Goal: Communication & Community: Share content

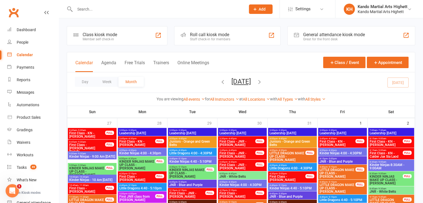
click at [33, 57] on link "Calendar" at bounding box center [32, 55] width 51 height 13
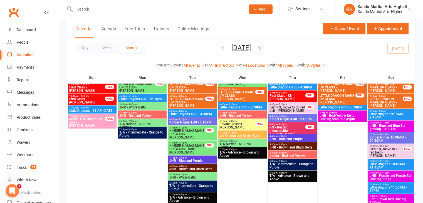
scroll to position [640, 0]
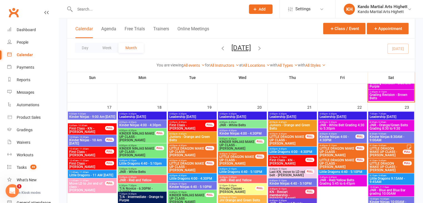
click at [391, 120] on div "8:30am - 9:30am JNR - Orange/Green Belts Grading 8:30 to 9:30" at bounding box center [391, 125] width 46 height 11
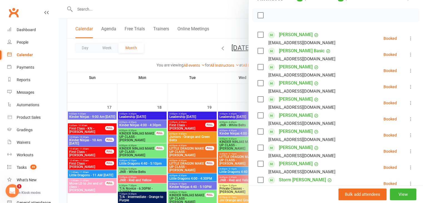
scroll to position [56, 0]
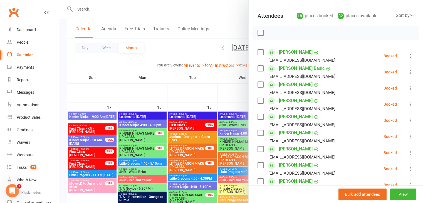
click at [199, 96] on div at bounding box center [241, 101] width 364 height 203
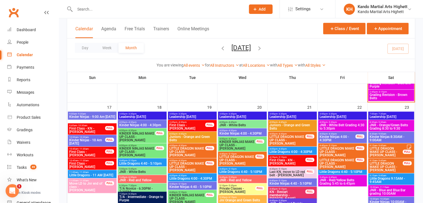
click at [395, 127] on span "JNR - Orange/Green Belts Grading 8:30 to 9:30" at bounding box center [391, 126] width 44 height 7
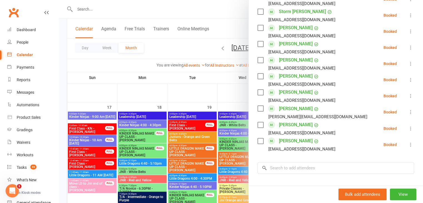
scroll to position [250, 0]
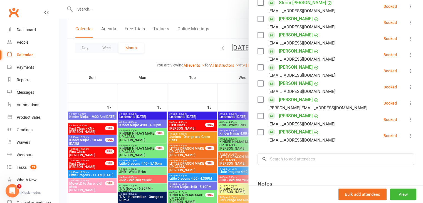
click at [160, 81] on div at bounding box center [241, 101] width 364 height 203
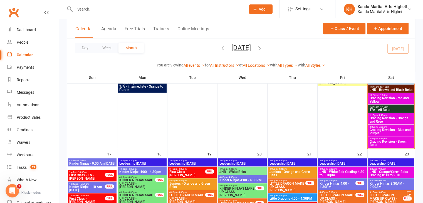
scroll to position [584, 0]
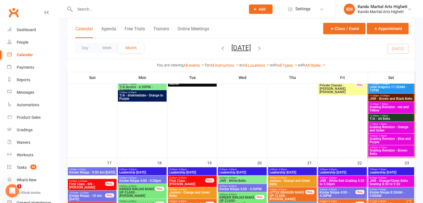
click at [398, 108] on span "Grading Revision - red and Yellow" at bounding box center [391, 108] width 44 height 7
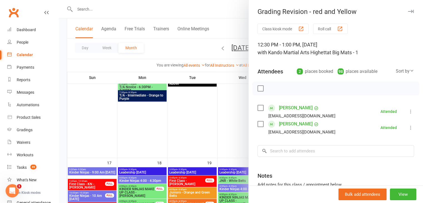
click at [211, 100] on div at bounding box center [241, 101] width 364 height 203
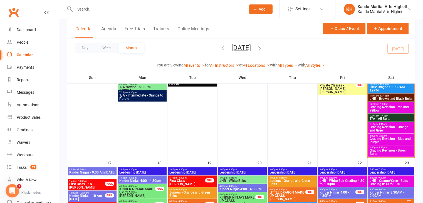
click at [379, 126] on span "Grading Revision - Orange and Green" at bounding box center [391, 128] width 44 height 7
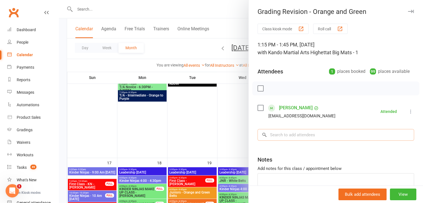
click at [321, 135] on input "search" at bounding box center [336, 135] width 157 height 12
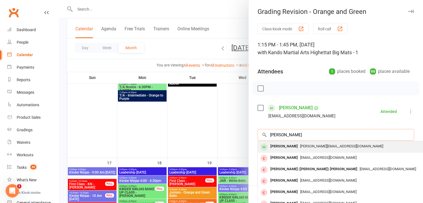
type input "[PERSON_NAME]"
click at [303, 147] on span "[PERSON_NAME][EMAIL_ADDRESS][DOMAIN_NAME]" at bounding box center [341, 146] width 83 height 4
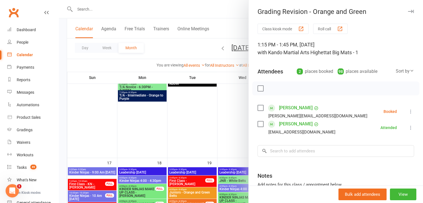
click at [386, 112] on div "Booked" at bounding box center [390, 112] width 13 height 4
click at [408, 112] on icon at bounding box center [411, 112] width 6 height 6
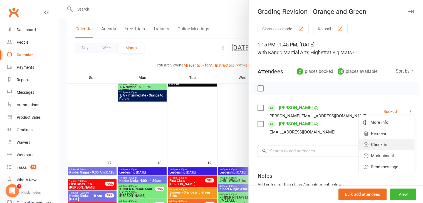
click at [376, 142] on link "Check in" at bounding box center [386, 144] width 55 height 11
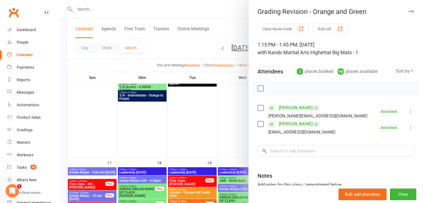
click at [290, 123] on link "[PERSON_NAME]" at bounding box center [296, 124] width 34 height 9
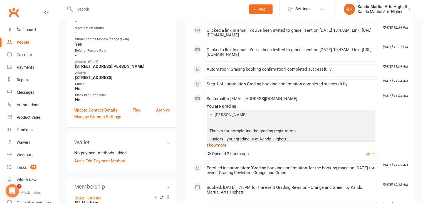
scroll to position [139, 0]
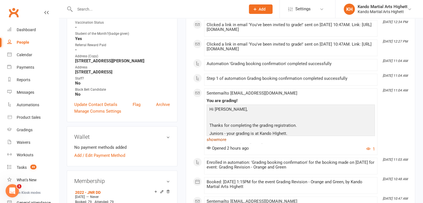
click at [224, 139] on link "show more" at bounding box center [291, 140] width 168 height 8
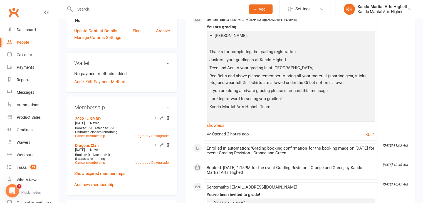
scroll to position [223, 0]
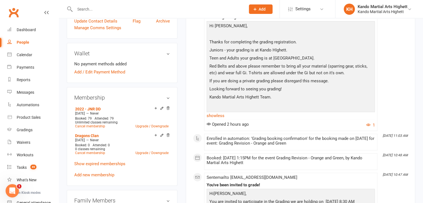
drag, startPoint x: 271, startPoint y: 143, endPoint x: 294, endPoint y: 142, distance: 22.8
click at [294, 142] on div "Enrolled in automation: 'Grading booking confirmation' for the booking made on …" at bounding box center [291, 140] width 168 height 9
click at [231, 141] on div "Enrolled in automation: 'Grading booking confirmation' for the booking made on …" at bounding box center [291, 140] width 168 height 9
drag, startPoint x: 249, startPoint y: 138, endPoint x: 263, endPoint y: 139, distance: 13.4
click at [263, 139] on div "Enrolled in automation: 'Grading booking confirmation' for the booking made on …" at bounding box center [291, 140] width 168 height 9
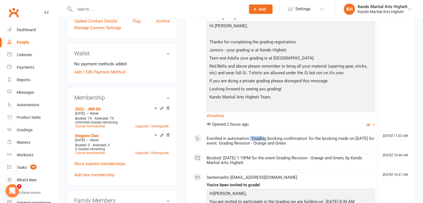
drag, startPoint x: 221, startPoint y: 143, endPoint x: 304, endPoint y: 140, distance: 82.9
click at [304, 140] on div "Enrolled in automation: 'Grading booking confirmation' for the booking made on …" at bounding box center [291, 140] width 168 height 9
click at [216, 138] on div "Enrolled in automation: 'Grading booking confirmation' for the booking made on …" at bounding box center [291, 140] width 168 height 9
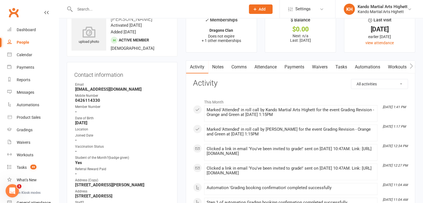
scroll to position [0, 0]
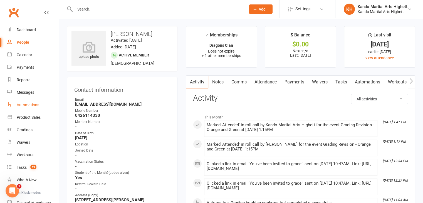
click at [21, 103] on div "Automations" at bounding box center [28, 105] width 23 height 4
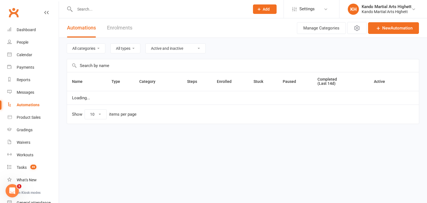
select select "100"
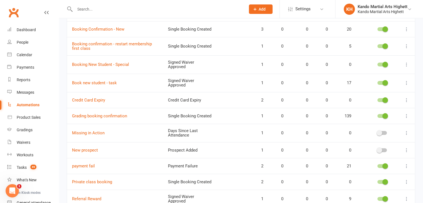
scroll to position [133, 0]
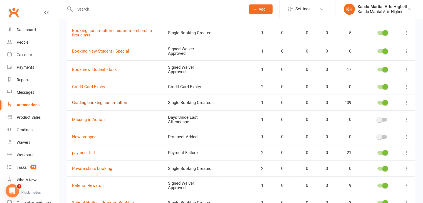
click at [124, 100] on link "Grading booking confirmation" at bounding box center [99, 102] width 55 height 5
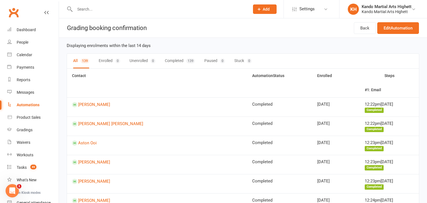
select select "100"
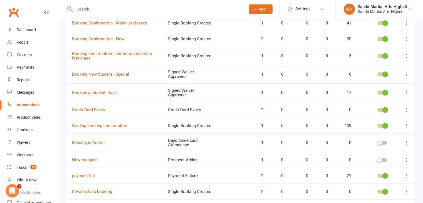
scroll to position [111, 0]
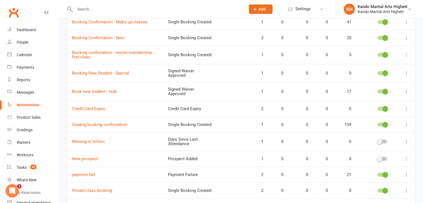
click at [407, 122] on icon at bounding box center [407, 125] width 6 height 6
click at [359, 132] on link "Edit" at bounding box center [377, 129] width 55 height 11
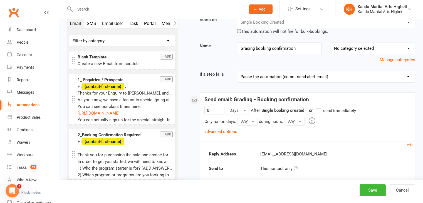
scroll to position [28, 0]
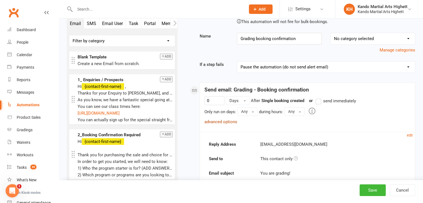
click at [219, 120] on link "advanced options" at bounding box center [220, 121] width 33 height 5
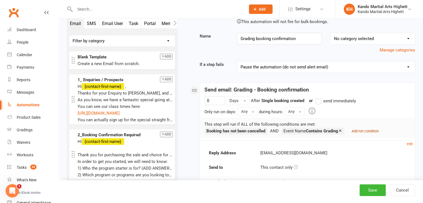
click at [360, 132] on small "Add run condition" at bounding box center [365, 131] width 27 height 4
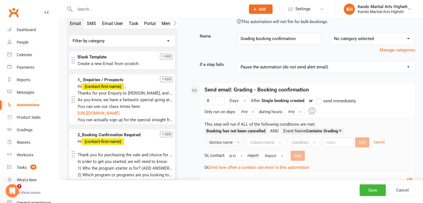
click at [226, 144] on button "Section name" at bounding box center [224, 142] width 40 height 10
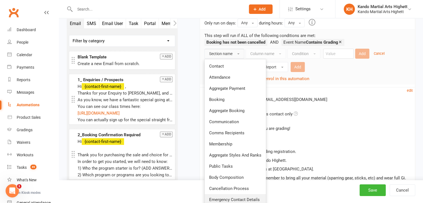
scroll to position [83, 0]
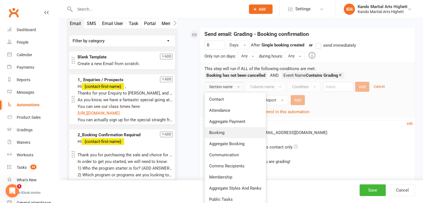
click at [228, 132] on link "Booking" at bounding box center [235, 132] width 61 height 11
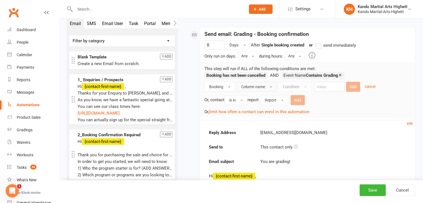
click at [272, 85] on button "Column name" at bounding box center [256, 87] width 40 height 10
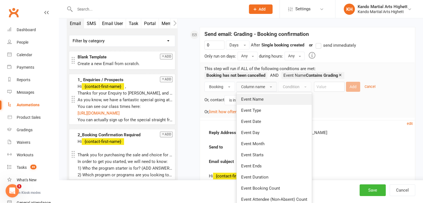
click at [264, 100] on link "Event Name" at bounding box center [274, 99] width 75 height 11
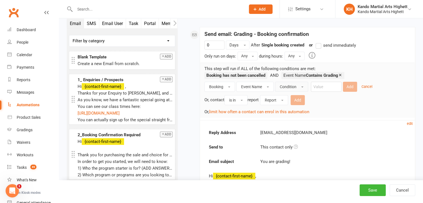
click at [293, 85] on span "Condition" at bounding box center [288, 87] width 17 height 4
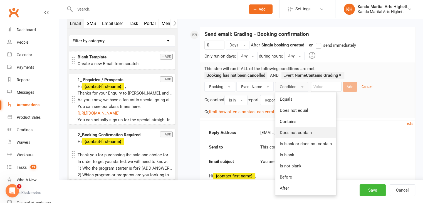
click at [293, 133] on span "Does not contain" at bounding box center [296, 132] width 32 height 5
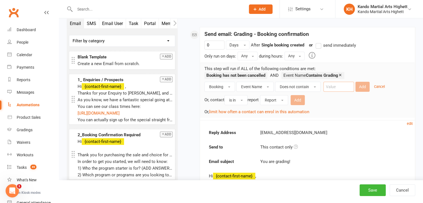
click at [342, 86] on input "text" at bounding box center [338, 87] width 31 height 10
type input "revision"
click at [366, 87] on button "Add" at bounding box center [362, 87] width 14 height 10
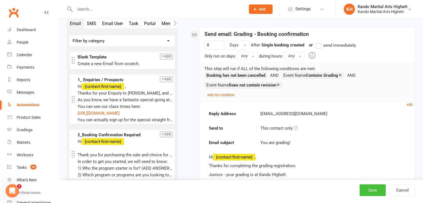
click at [366, 187] on button "Save" at bounding box center [373, 190] width 26 height 12
click at [365, 187] on div "Save Cancel" at bounding box center [391, 190] width 63 height 12
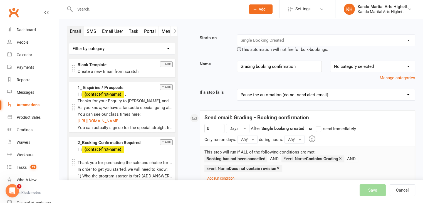
scroll to position [111, 0]
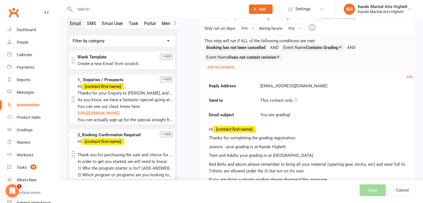
select select "100"
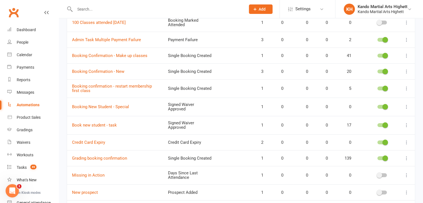
scroll to position [83, 0]
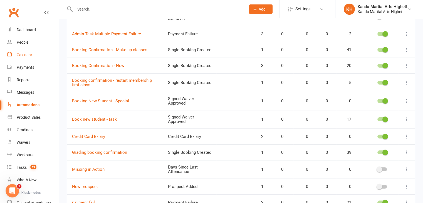
click at [26, 56] on div "Calendar" at bounding box center [25, 55] width 16 height 4
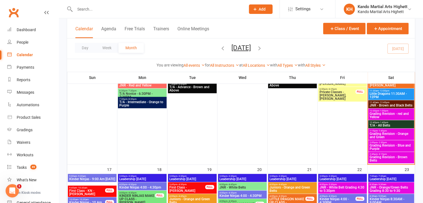
scroll to position [584, 0]
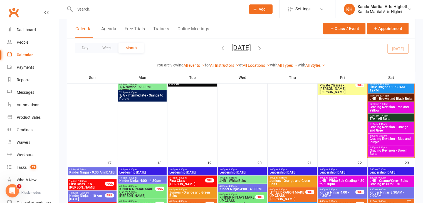
click at [394, 140] on span "Grading Revision - Blue and Purple" at bounding box center [391, 140] width 44 height 7
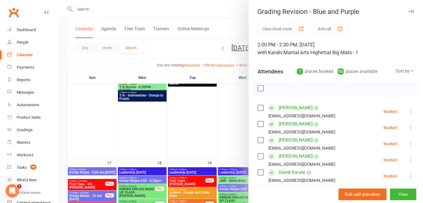
click at [196, 115] on div at bounding box center [241, 101] width 364 height 203
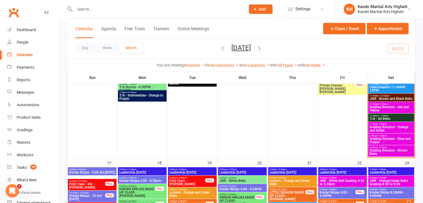
click at [404, 109] on span "Grading Revision - red and Yellow" at bounding box center [391, 108] width 44 height 7
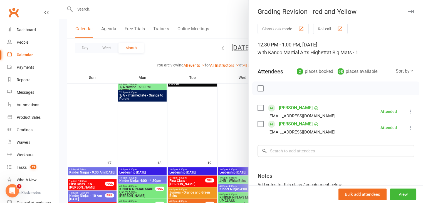
click at [172, 123] on div at bounding box center [241, 101] width 364 height 203
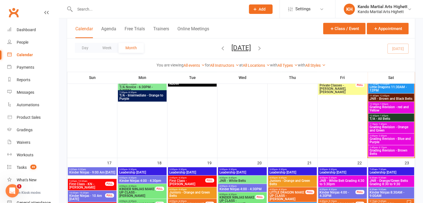
click at [389, 140] on span "Grading Revision - Blue and Purple" at bounding box center [391, 140] width 44 height 7
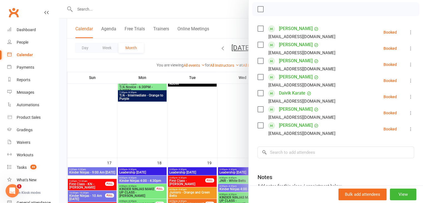
scroll to position [83, 0]
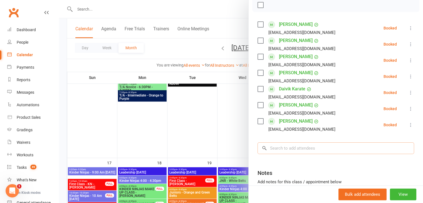
click at [285, 153] on input "search" at bounding box center [336, 148] width 157 height 12
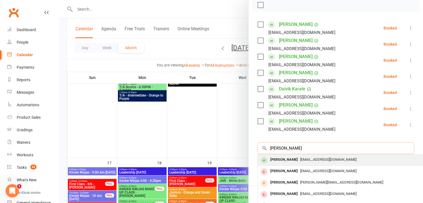
type input "[PERSON_NAME]"
click at [290, 162] on div "[PERSON_NAME]" at bounding box center [284, 160] width 32 height 8
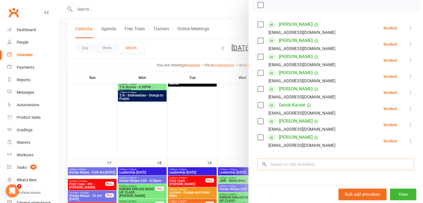
click at [287, 167] on input "search" at bounding box center [336, 165] width 157 height 12
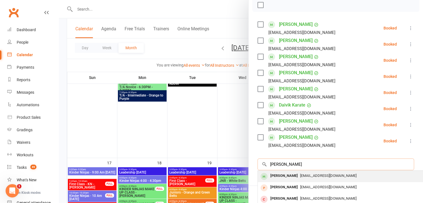
type input "[PERSON_NAME]"
click at [281, 172] on div "[PERSON_NAME]" at bounding box center [284, 176] width 32 height 8
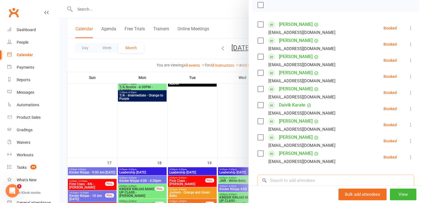
click at [286, 179] on input "search" at bounding box center [336, 181] width 157 height 12
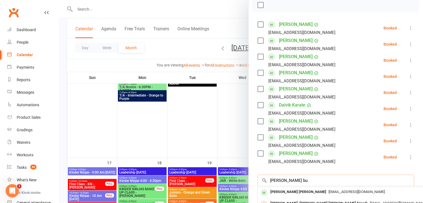
scroll to position [111, 0]
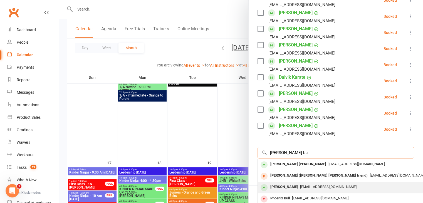
type input "[PERSON_NAME] bu"
click at [300, 186] on span "[EMAIL_ADDRESS][DOMAIN_NAME]" at bounding box center [328, 187] width 56 height 4
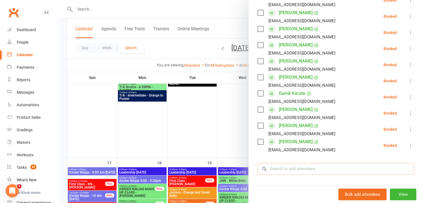
click at [309, 170] on input "search" at bounding box center [336, 169] width 157 height 12
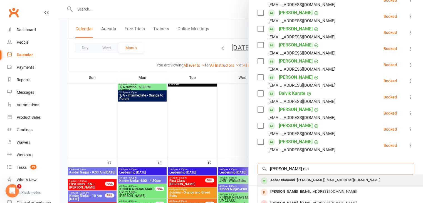
type input "[PERSON_NAME] dia"
click at [300, 180] on span "[PERSON_NAME][EMAIL_ADDRESS][DOMAIN_NAME]" at bounding box center [338, 180] width 83 height 4
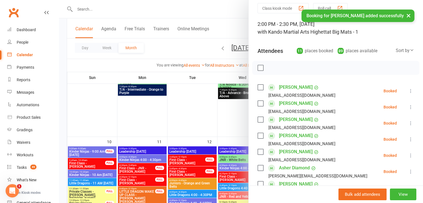
scroll to position [0, 0]
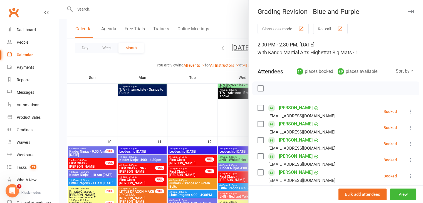
click at [214, 104] on div at bounding box center [241, 101] width 364 height 203
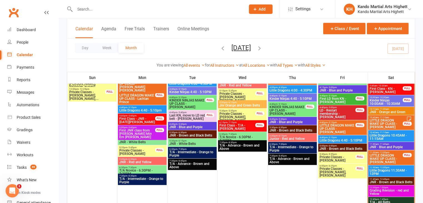
scroll to position [556, 0]
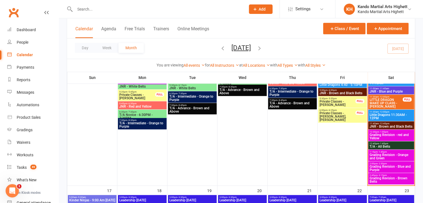
click at [388, 135] on span "Grading Revision - red and Yellow" at bounding box center [391, 136] width 44 height 7
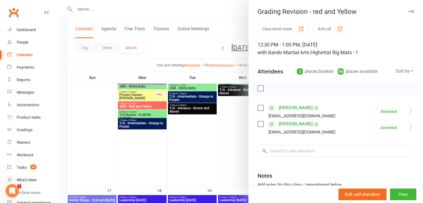
click at [174, 142] on div at bounding box center [241, 101] width 364 height 203
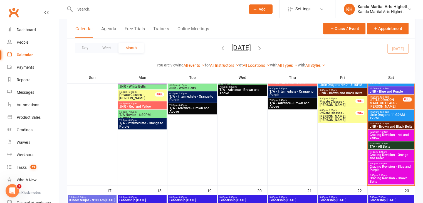
click at [401, 158] on span "Grading Revision - Orange and Green" at bounding box center [391, 156] width 44 height 7
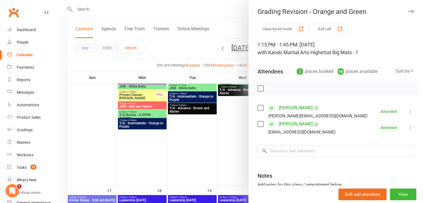
click at [201, 145] on div at bounding box center [241, 101] width 364 height 203
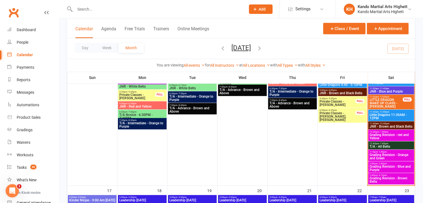
click at [387, 164] on span "2:00pm - 2:30pm" at bounding box center [391, 163] width 44 height 3
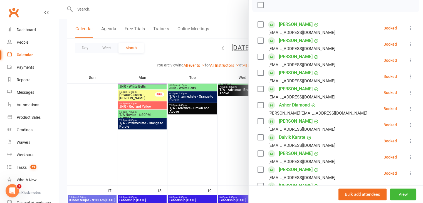
scroll to position [56, 0]
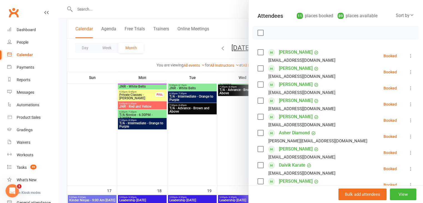
click at [408, 55] on icon at bounding box center [411, 56] width 6 height 6
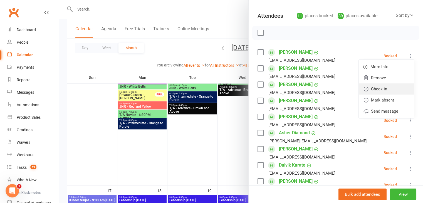
click at [380, 87] on link "Check in" at bounding box center [386, 88] width 55 height 11
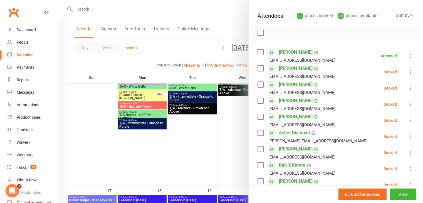
click at [408, 72] on icon at bounding box center [411, 72] width 6 height 6
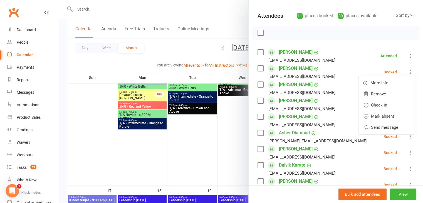
drag, startPoint x: 252, startPoint y: 101, endPoint x: 256, endPoint y: 99, distance: 5.0
click at [252, 101] on div "Class kiosk mode Roll call 2:00 PM - 2:30 PM, [DATE] with Kando Martial Arts Hi…" at bounding box center [336, 146] width 174 height 357
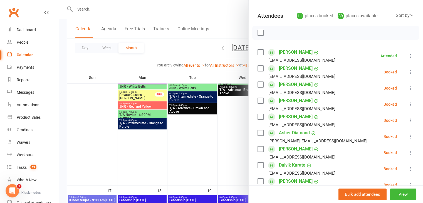
click at [408, 88] on icon at bounding box center [411, 88] width 6 height 6
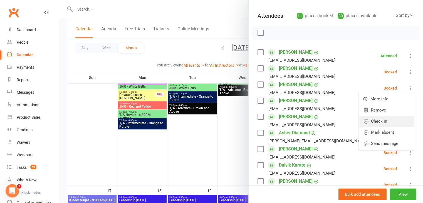
click at [374, 123] on link "Check in" at bounding box center [386, 121] width 55 height 11
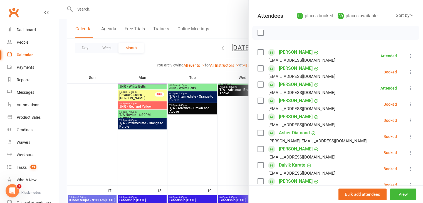
click at [408, 103] on icon at bounding box center [411, 105] width 6 height 6
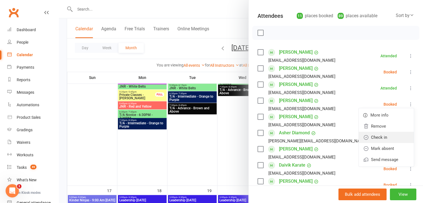
click at [377, 138] on link "Check in" at bounding box center [386, 137] width 55 height 11
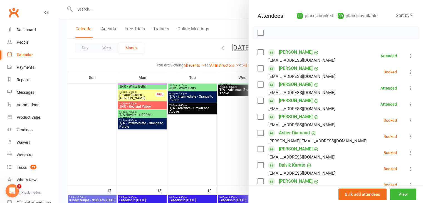
click at [408, 120] on icon at bounding box center [411, 121] width 6 height 6
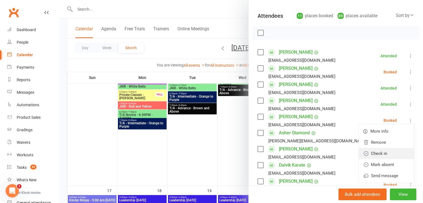
click at [377, 154] on link "Check in" at bounding box center [386, 153] width 55 height 11
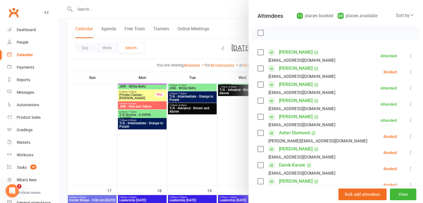
click at [408, 137] on icon at bounding box center [411, 137] width 6 height 6
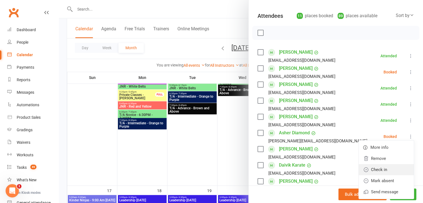
click at [385, 167] on link "Check in" at bounding box center [386, 169] width 55 height 11
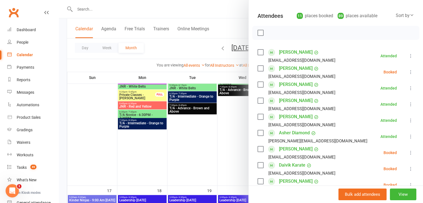
click at [408, 153] on icon at bounding box center [411, 153] width 6 height 6
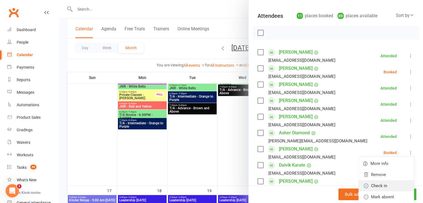
click at [375, 183] on link "Check in" at bounding box center [386, 185] width 55 height 11
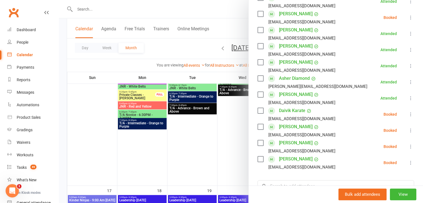
scroll to position [111, 0]
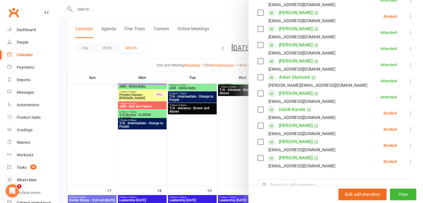
click at [408, 114] on icon at bounding box center [411, 113] width 6 height 6
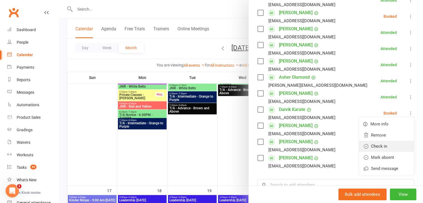
click at [384, 148] on link "Check in" at bounding box center [386, 146] width 55 height 11
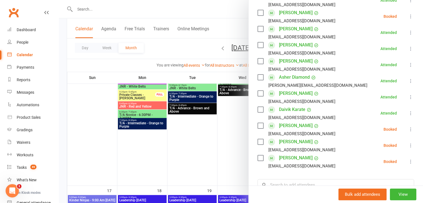
click at [408, 129] on icon at bounding box center [411, 130] width 6 height 6
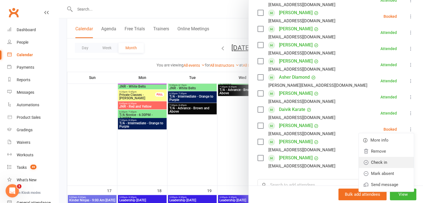
click at [378, 163] on link "Check in" at bounding box center [386, 162] width 55 height 11
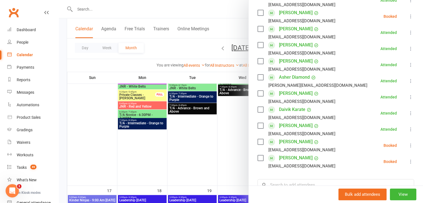
click at [408, 146] on icon at bounding box center [411, 146] width 6 height 6
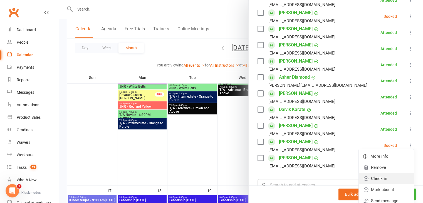
click at [384, 175] on link "Check in" at bounding box center [386, 178] width 55 height 11
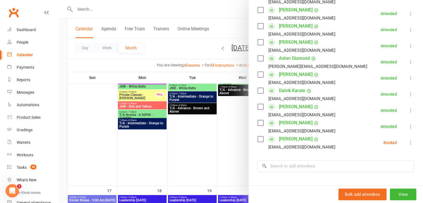
scroll to position [167, 0]
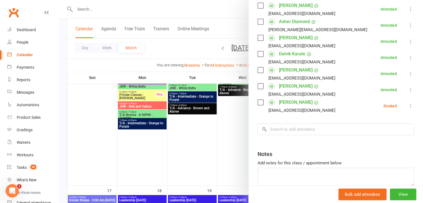
click at [408, 107] on icon at bounding box center [411, 106] width 6 height 6
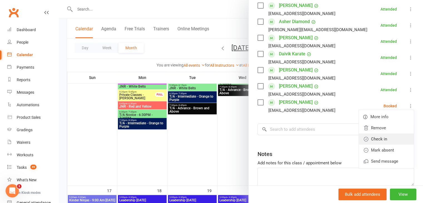
click at [384, 139] on link "Check in" at bounding box center [386, 139] width 55 height 11
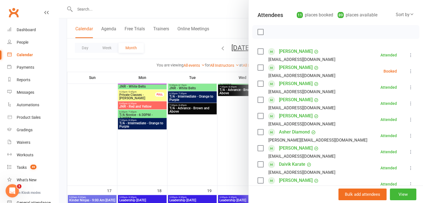
scroll to position [56, 0]
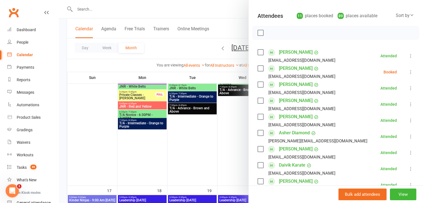
click at [295, 52] on link "[PERSON_NAME]" at bounding box center [296, 52] width 34 height 9
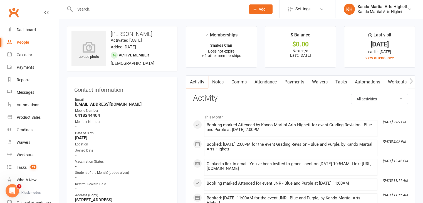
drag, startPoint x: 362, startPoint y: 79, endPoint x: 357, endPoint y: 78, distance: 4.9
click at [362, 79] on link "Automations" at bounding box center [367, 82] width 33 height 13
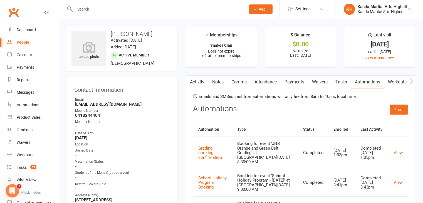
click at [268, 80] on link "Attendance" at bounding box center [266, 82] width 30 height 13
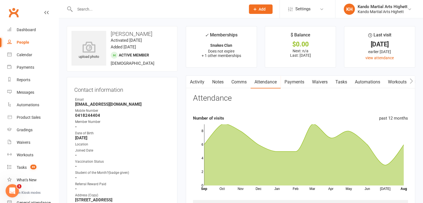
click at [196, 81] on link "Activity" at bounding box center [197, 82] width 22 height 13
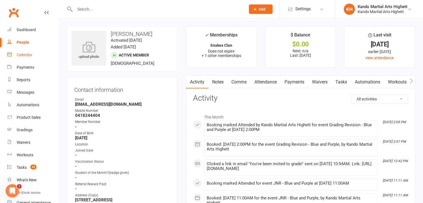
click at [30, 54] on div "Calendar" at bounding box center [25, 55] width 16 height 4
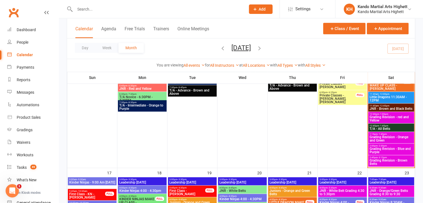
scroll to position [556, 0]
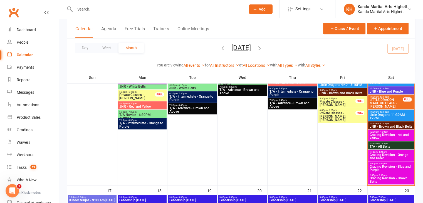
click at [396, 155] on span "Grading Revision - Orange and Green" at bounding box center [391, 156] width 44 height 7
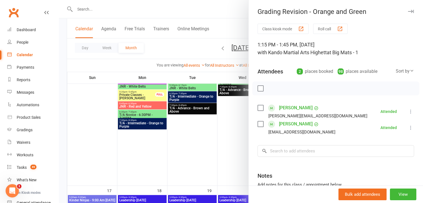
click at [183, 130] on div at bounding box center [241, 101] width 364 height 203
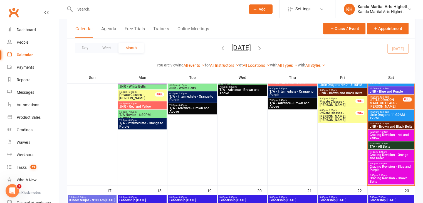
click at [384, 165] on span "Grading Revision - Blue and Purple" at bounding box center [391, 168] width 44 height 7
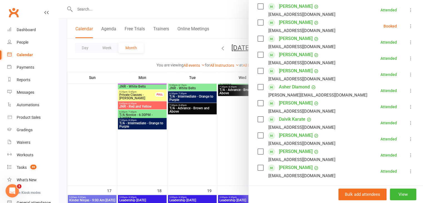
scroll to position [111, 0]
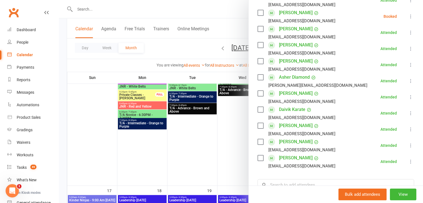
click at [125, 167] on div at bounding box center [241, 101] width 364 height 203
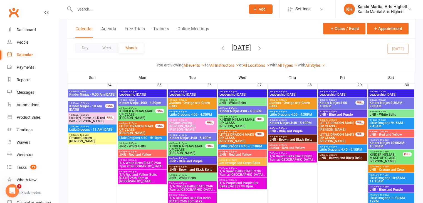
scroll to position [862, 0]
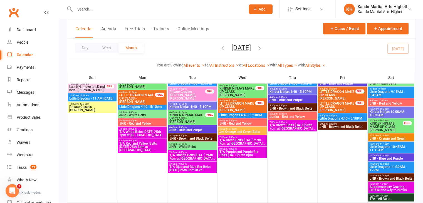
click at [291, 127] on span "T/A Brown Belts [DATE] 28th 7pm at [GEOGRAPHIC_DATA]..." at bounding box center [292, 126] width 46 height 7
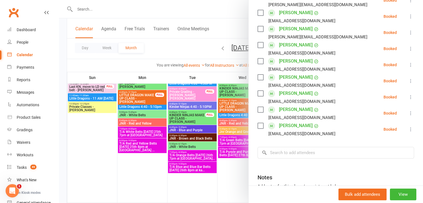
scroll to position [195, 0]
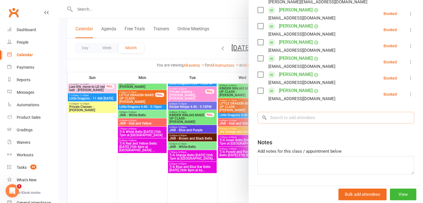
click at [295, 120] on input "search" at bounding box center [336, 118] width 157 height 12
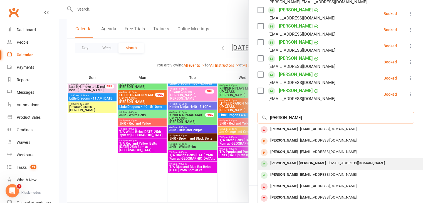
type input "[PERSON_NAME]"
click at [328, 163] on span "[EMAIL_ADDRESS][DOMAIN_NAME]" at bounding box center [356, 163] width 56 height 4
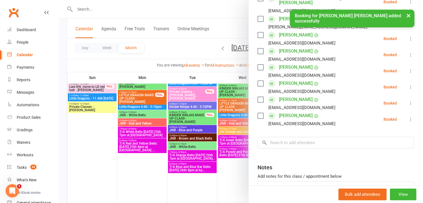
scroll to position [211, 0]
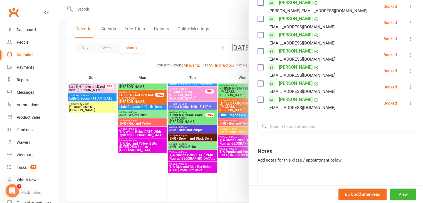
click at [237, 168] on div at bounding box center [241, 101] width 364 height 203
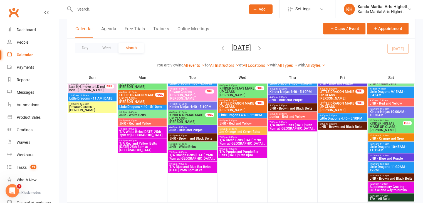
click at [205, 168] on span "T/A Blue and Blue Bar Belts [DATE] 26th 8pm at ka..." at bounding box center [192, 168] width 46 height 7
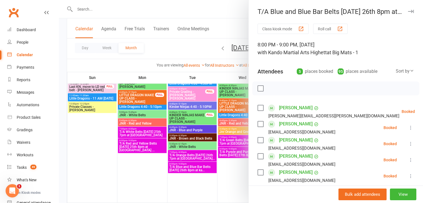
scroll to position [98, 0]
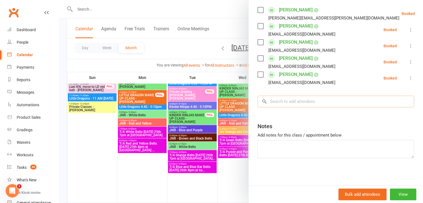
click at [296, 103] on input "search" at bounding box center [336, 102] width 157 height 12
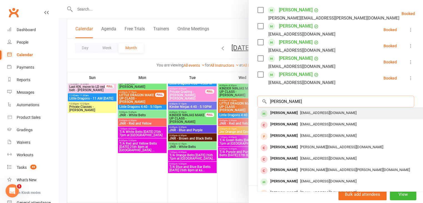
type input "[PERSON_NAME]"
click at [298, 109] on div "[EMAIL_ADDRESS][DOMAIN_NAME]" at bounding box center [341, 113] width 162 height 8
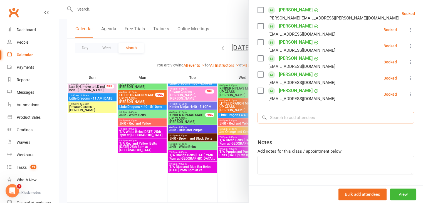
click at [289, 118] on input "search" at bounding box center [336, 118] width 157 height 12
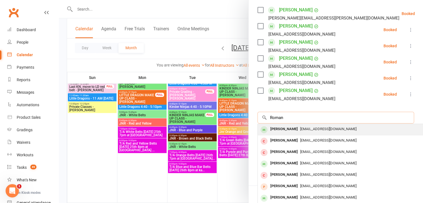
type input "Roman"
click at [292, 127] on div "[PERSON_NAME]" at bounding box center [284, 129] width 32 height 8
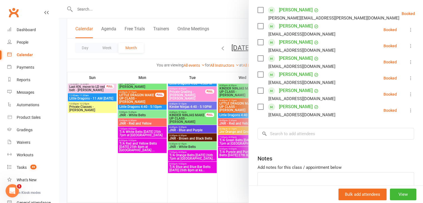
click at [93, 138] on div at bounding box center [241, 101] width 364 height 203
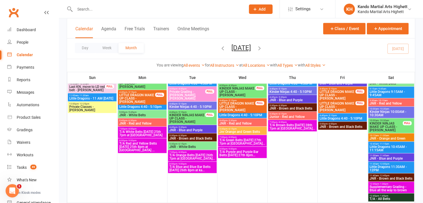
click at [307, 123] on span "T/A Brown Belts [DATE] 28th 7pm at [GEOGRAPHIC_DATA]..." at bounding box center [292, 126] width 46 height 7
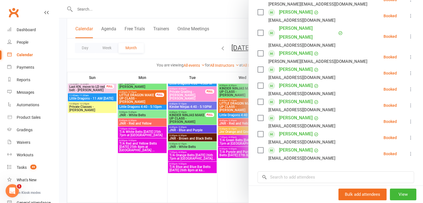
scroll to position [167, 0]
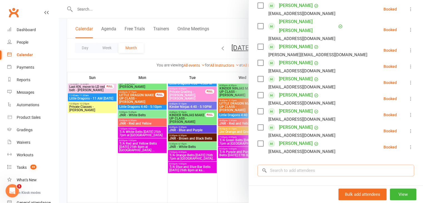
click at [289, 165] on input "search" at bounding box center [336, 171] width 157 height 12
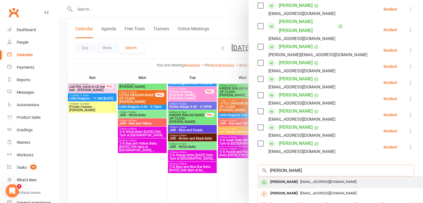
type input "[PERSON_NAME]"
click at [299, 178] on div "[EMAIL_ADDRESS][DOMAIN_NAME]" at bounding box center [341, 182] width 162 height 8
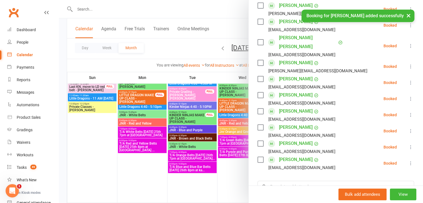
scroll to position [183, 0]
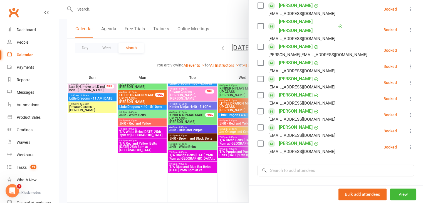
click at [217, 77] on div at bounding box center [241, 101] width 364 height 203
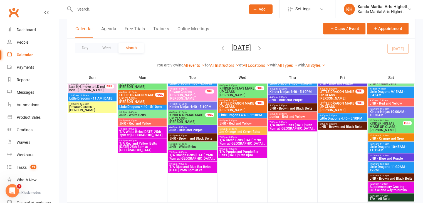
click at [286, 124] on span "T/A Brown Belts [DATE] 28th 7pm at [GEOGRAPHIC_DATA]..." at bounding box center [292, 126] width 46 height 7
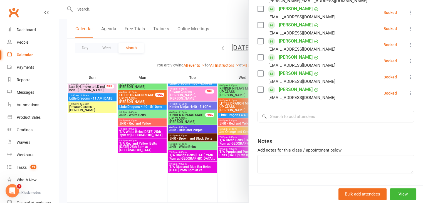
scroll to position [243, 0]
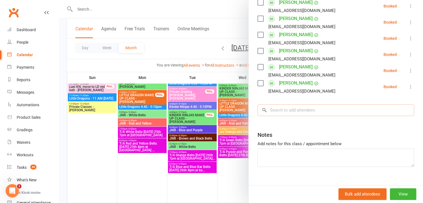
click at [297, 104] on input "search" at bounding box center [336, 110] width 157 height 12
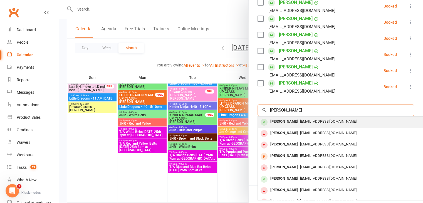
type input "[PERSON_NAME]"
click at [285, 118] on div "[PERSON_NAME]" at bounding box center [284, 122] width 32 height 8
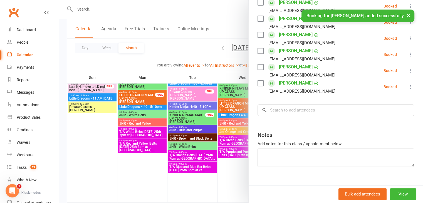
scroll to position [259, 0]
click at [98, 146] on div at bounding box center [241, 101] width 364 height 203
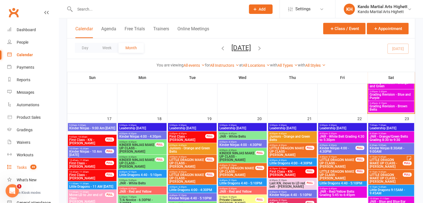
scroll to position [52, 0]
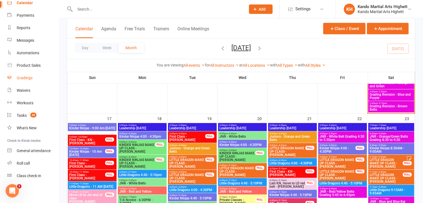
click at [19, 73] on link "Gradings" at bounding box center [32, 78] width 51 height 13
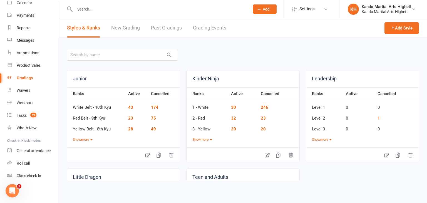
click at [170, 34] on link "Past Gradings" at bounding box center [166, 27] width 31 height 19
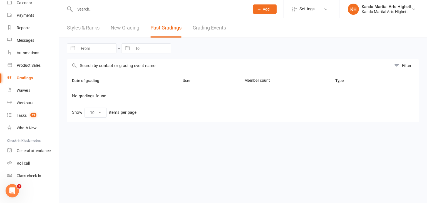
click at [209, 31] on link "Grading Events" at bounding box center [209, 27] width 33 height 19
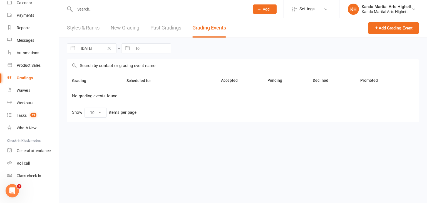
select select "100"
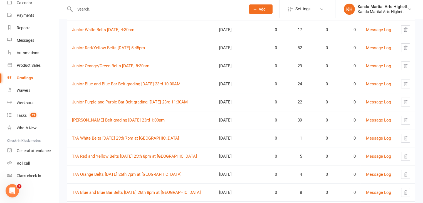
scroll to position [70, 0]
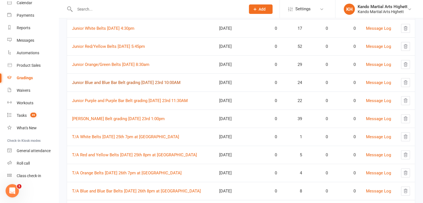
click at [121, 83] on link "Junior Blue and Blue Bar Belt grading [DATE] 23rd 10:00AM" at bounding box center [126, 82] width 108 height 5
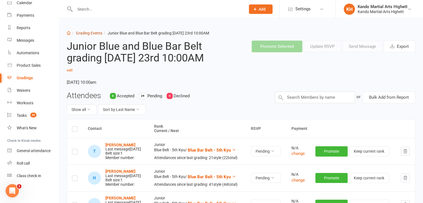
click at [93, 34] on link "Grading Events" at bounding box center [89, 33] width 26 height 4
select select "100"
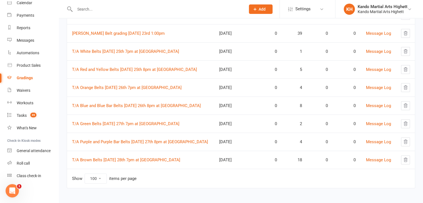
scroll to position [155, 0]
click at [133, 142] on link "T/A Purple and Purple Bar Belts [DATE] 27th 8pm at [GEOGRAPHIC_DATA]" at bounding box center [140, 142] width 136 height 5
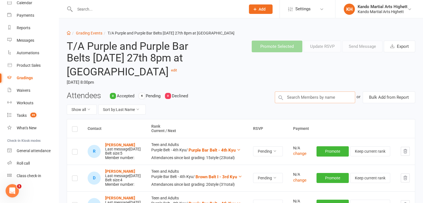
click at [296, 102] on input "text" at bounding box center [315, 98] width 80 height 12
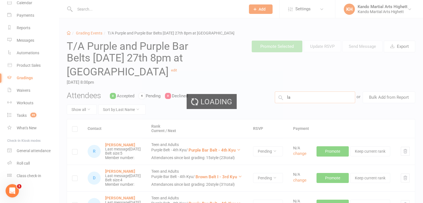
type input "l"
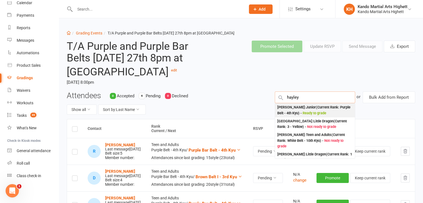
type input "hayley"
click at [295, 109] on div "[PERSON_NAME] : Junior (Current Rank: Purple Belt - 4th Kyu ) - Ready to grade" at bounding box center [314, 110] width 75 height 11
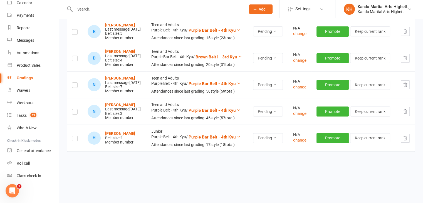
scroll to position [141, 0]
click at [77, 139] on label at bounding box center [75, 139] width 6 height 0
click at [77, 136] on input "checkbox" at bounding box center [75, 136] width 6 height 0
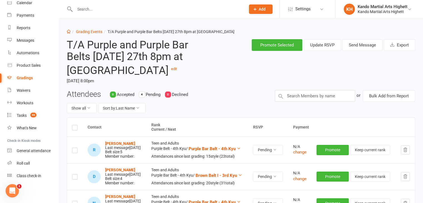
scroll to position [0, 0]
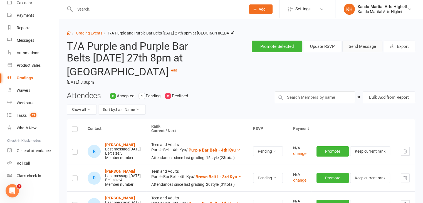
click at [359, 42] on button "Send Message" at bounding box center [362, 47] width 40 height 12
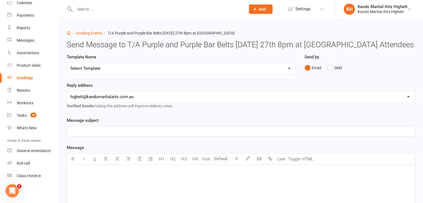
click at [209, 99] on select "[EMAIL_ADDRESS][DOMAIN_NAME] [EMAIL_ADDRESS][DOMAIN_NAME] [EMAIL_ADDRESS][DOMAI…" at bounding box center [241, 96] width 348 height 11
click at [164, 73] on select "Select Template [Email] Black Belt Grading Invitation [Email] Confirmation of S…" at bounding box center [181, 68] width 229 height 11
select select "6"
click at [67, 63] on select "Select Template [Email] Black Belt Grading Invitation [Email] Confirmation of S…" at bounding box center [181, 68] width 229 height 11
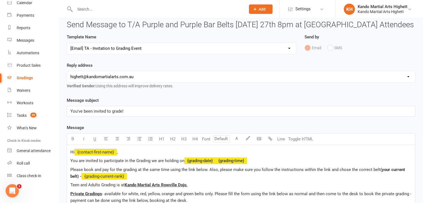
scroll to position [221, 0]
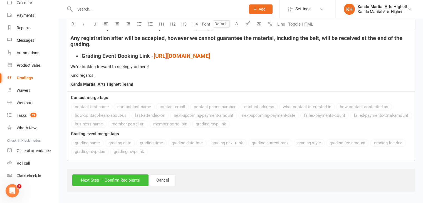
click at [93, 176] on button "Next Step — Confirm Recipients" at bounding box center [110, 180] width 76 height 12
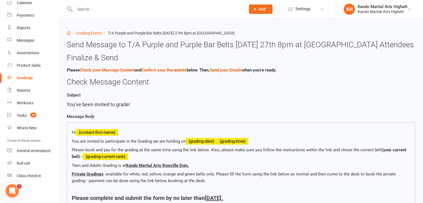
scroll to position [192, 0]
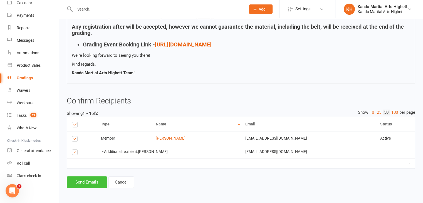
click at [95, 183] on button "Send Emails" at bounding box center [87, 182] width 40 height 12
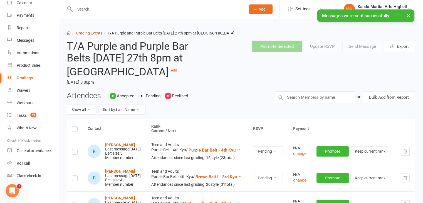
click at [93, 31] on link "Grading Events" at bounding box center [89, 33] width 26 height 4
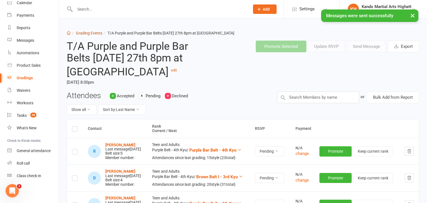
select select "100"
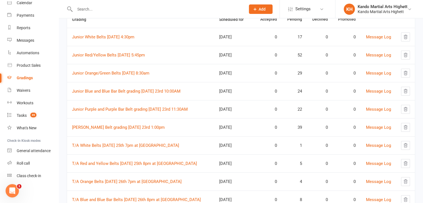
scroll to position [66, 0]
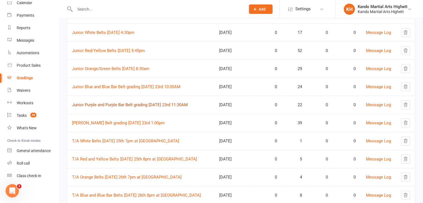
click at [145, 105] on link "Junior Purple and Purple Bar Belt grading [DATE] 23rd 11:30AM" at bounding box center [130, 104] width 116 height 5
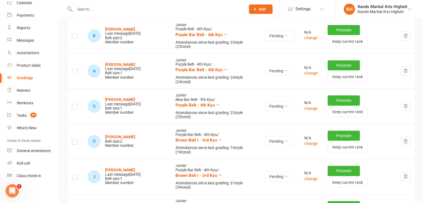
scroll to position [258, 0]
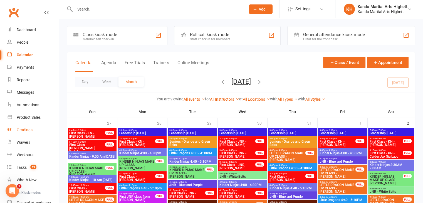
click at [25, 127] on link "Gradings" at bounding box center [32, 130] width 51 height 13
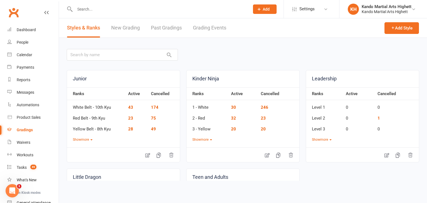
click at [221, 27] on link "Grading Events" at bounding box center [209, 27] width 33 height 19
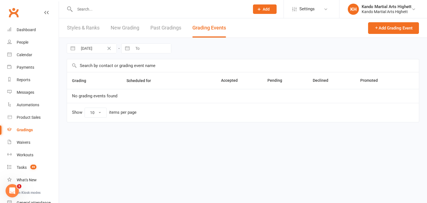
select select "100"
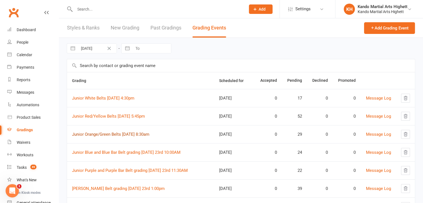
click at [115, 134] on link "Junior Orange/Green Belts [DATE] 8:30am" at bounding box center [110, 134] width 77 height 5
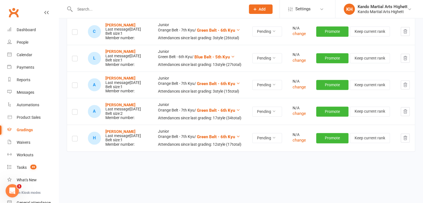
scroll to position [876, 0]
click at [72, 139] on label at bounding box center [75, 139] width 6 height 0
click at [72, 136] on input "checkbox" at bounding box center [75, 136] width 6 height 0
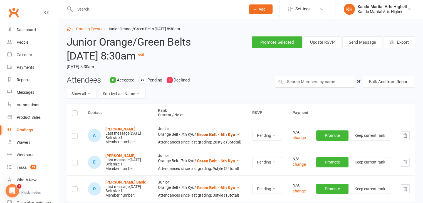
scroll to position [0, 0]
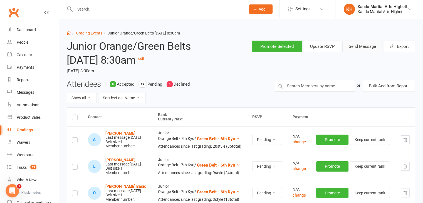
click at [357, 45] on button "Send Message" at bounding box center [362, 47] width 40 height 12
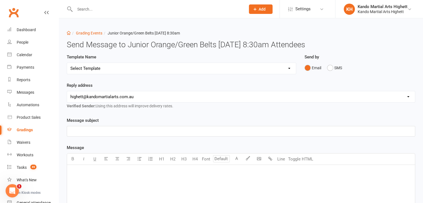
click at [128, 67] on select "Select Template [Email] Black Belt Grading Invitation [Email] Confirmation of S…" at bounding box center [181, 68] width 229 height 11
select select "4"
click at [67, 63] on select "Select Template [Email] Black Belt Grading Invitation [Email] Confirmation of S…" at bounding box center [181, 68] width 229 height 11
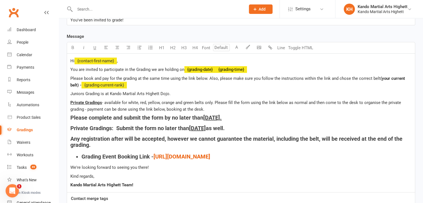
scroll to position [212, 0]
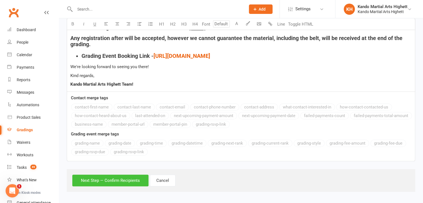
click at [120, 176] on button "Next Step — Confirm Recipients" at bounding box center [110, 181] width 76 height 12
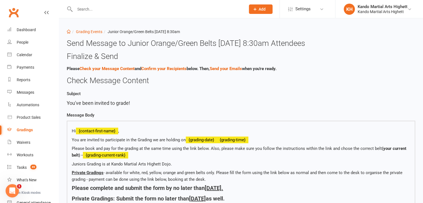
scroll to position [0, 0]
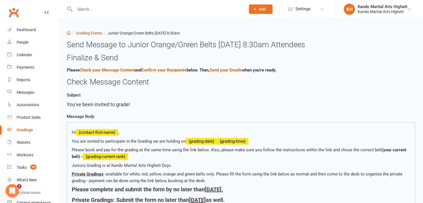
click at [91, 34] on link "Grading Events" at bounding box center [89, 33] width 26 height 4
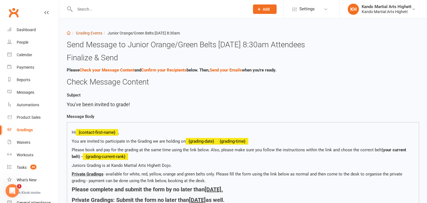
select select "100"
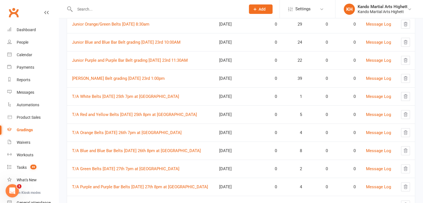
scroll to position [111, 0]
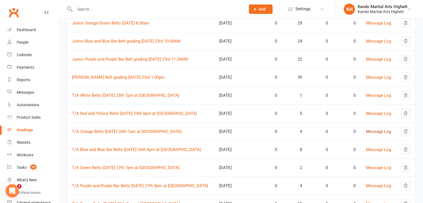
click at [382, 129] on link "Message Log" at bounding box center [378, 131] width 25 height 5
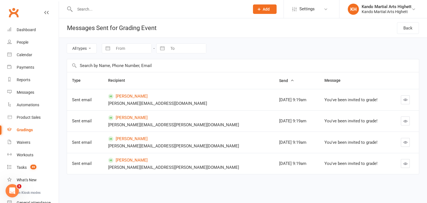
select select "100"
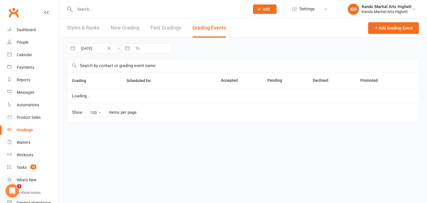
click at [210, 29] on link "Grading Events" at bounding box center [209, 27] width 34 height 19
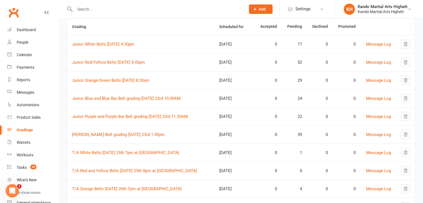
scroll to position [56, 0]
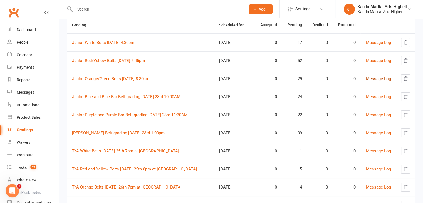
click at [378, 79] on link "Message Log" at bounding box center [378, 78] width 25 height 5
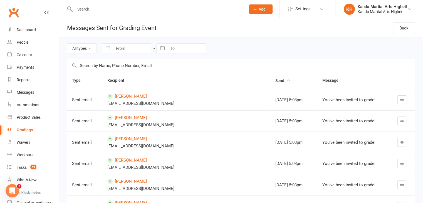
click at [286, 80] on icon "button" at bounding box center [288, 80] width 4 height 4
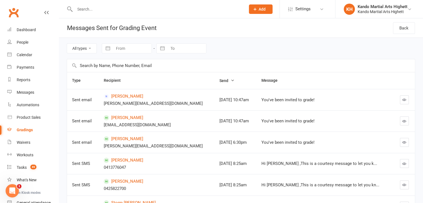
click at [400, 100] on button "button" at bounding box center [404, 99] width 9 height 9
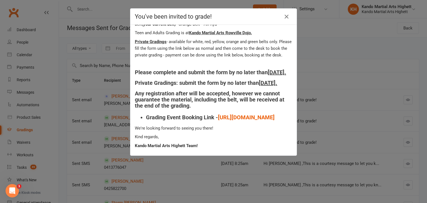
scroll to position [45, 0]
click at [287, 16] on icon "button" at bounding box center [286, 16] width 7 height 7
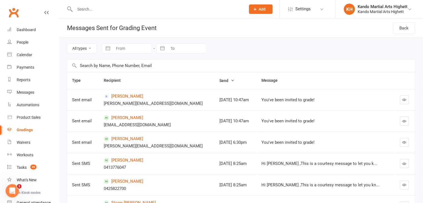
click at [402, 119] on icon "button" at bounding box center [404, 121] width 4 height 4
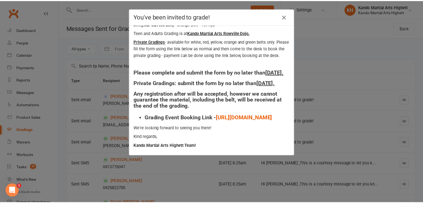
scroll to position [73, 0]
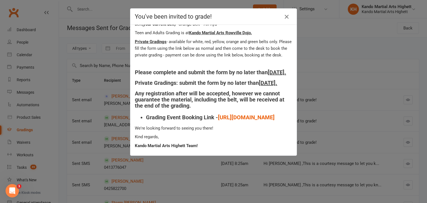
click at [286, 15] on icon "button" at bounding box center [286, 16] width 7 height 7
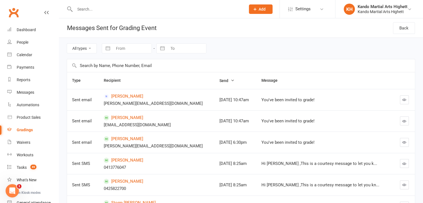
click at [130, 10] on input "text" at bounding box center [157, 9] width 169 height 8
click at [102, 11] on input "text" at bounding box center [157, 9] width 169 height 8
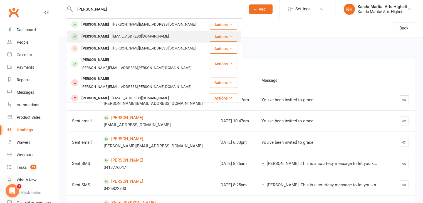
type input "henry zho"
click at [111, 29] on div "[PERSON_NAME][EMAIL_ADDRESS][DOMAIN_NAME]" at bounding box center [154, 25] width 87 height 8
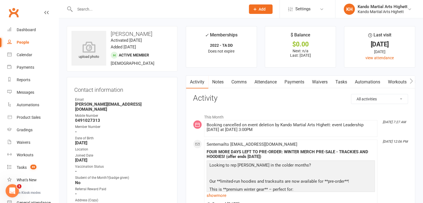
click at [371, 83] on link "Automations" at bounding box center [367, 82] width 33 height 13
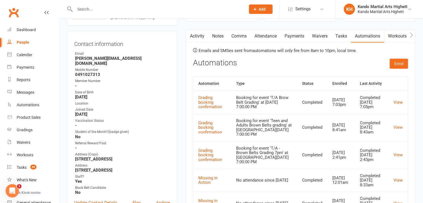
scroll to position [56, 0]
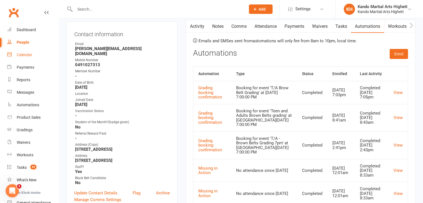
click at [28, 56] on div "Calendar" at bounding box center [25, 55] width 16 height 4
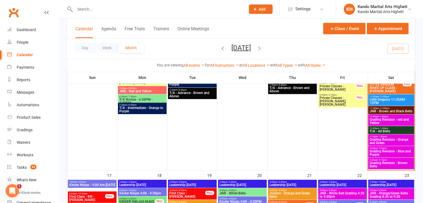
scroll to position [643, 0]
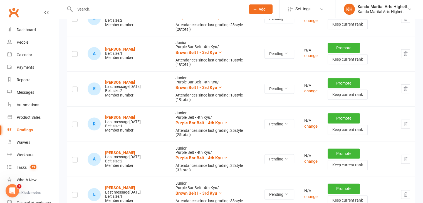
scroll to position [665, 0]
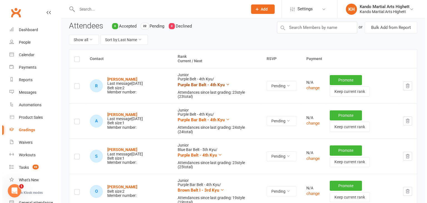
scroll to position [0, 0]
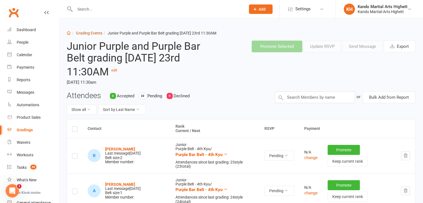
click at [95, 34] on link "Grading Events" at bounding box center [89, 33] width 26 height 4
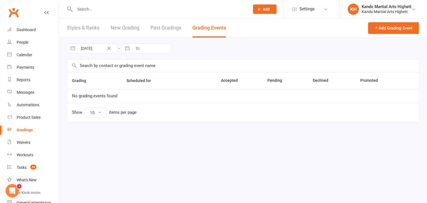
select select "100"
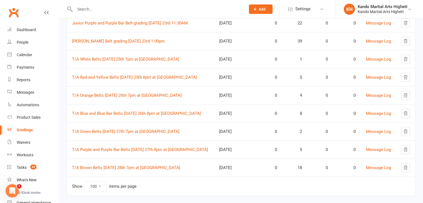
scroll to position [148, 0]
click at [115, 145] on td "T/A Purple and Purple Bar Belts [DATE] 27th 8pm at [GEOGRAPHIC_DATA]" at bounding box center [140, 149] width 147 height 18
click at [115, 147] on link "T/A Purple and Purple Bar Belts [DATE] 27th 8pm at [GEOGRAPHIC_DATA]" at bounding box center [140, 149] width 136 height 5
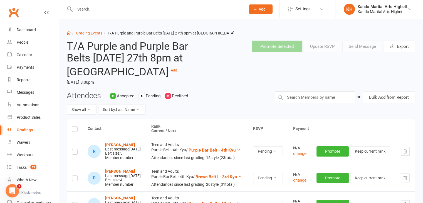
click at [255, 147] on td "Pending" at bounding box center [268, 151] width 40 height 27
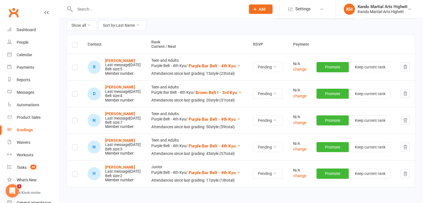
scroll to position [120, 0]
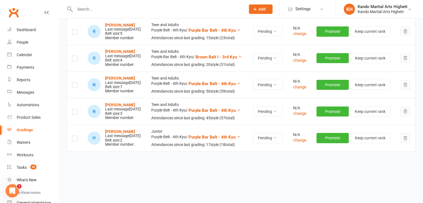
click at [406, 141] on icon "button" at bounding box center [405, 138] width 5 height 5
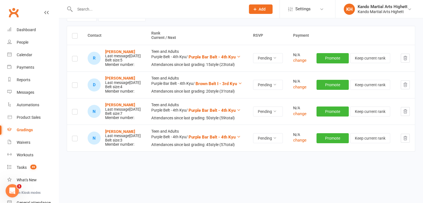
scroll to position [0, 0]
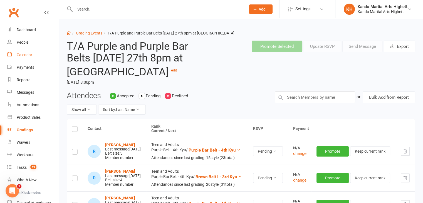
click at [45, 51] on link "Calendar" at bounding box center [32, 55] width 51 height 13
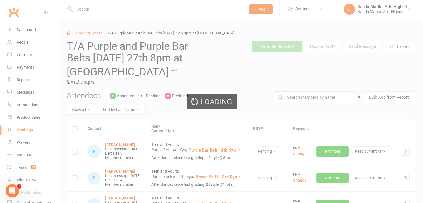
click at [20, 124] on div "Loading" at bounding box center [211, 101] width 423 height 203
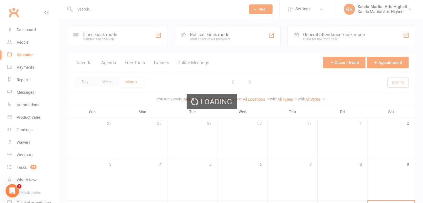
click at [24, 134] on div "Loading" at bounding box center [211, 101] width 423 height 203
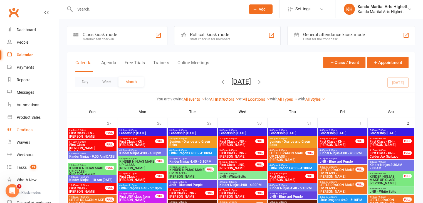
click at [23, 125] on link "Gradings" at bounding box center [32, 130] width 51 height 13
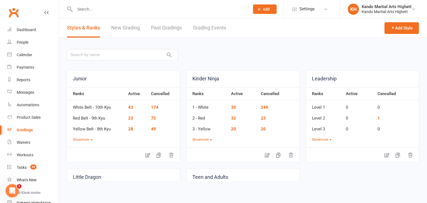
click at [214, 30] on link "Grading Events" at bounding box center [209, 27] width 33 height 19
select select "100"
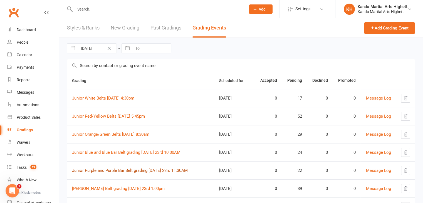
click at [143, 169] on link "Junior Purple and Purple Bar Belt grading [DATE] 23rd 11:30AM" at bounding box center [130, 170] width 116 height 5
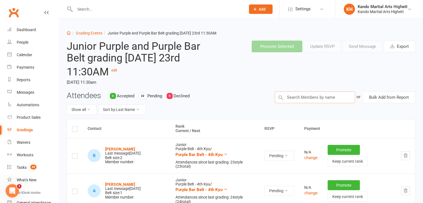
click at [306, 101] on input "text" at bounding box center [315, 98] width 80 height 12
type input "a"
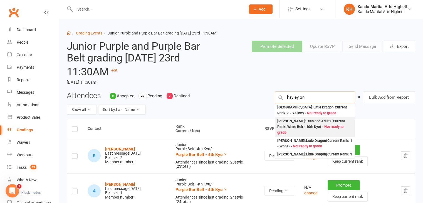
type input "hayley ong"
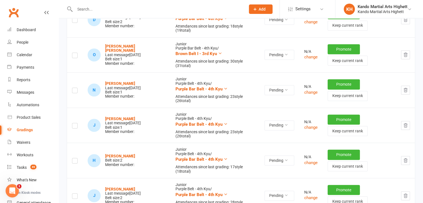
scroll to position [453, 0]
click at [119, 154] on strong "[PERSON_NAME]" at bounding box center [120, 156] width 30 height 4
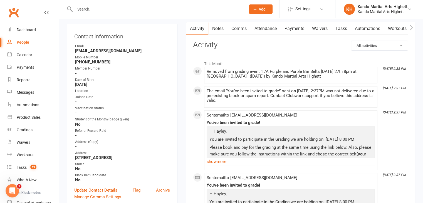
scroll to position [53, 0]
click at [215, 161] on link "show more" at bounding box center [291, 162] width 168 height 8
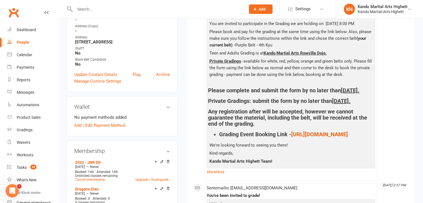
scroll to position [169, 0]
click at [291, 138] on link "[URL][DOMAIN_NAME]" at bounding box center [319, 134] width 57 height 7
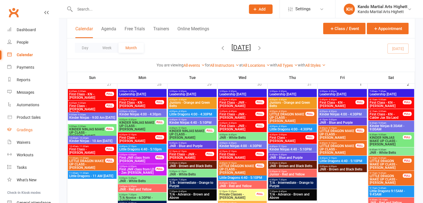
scroll to position [39, 0]
click at [34, 132] on link "Gradings" at bounding box center [32, 130] width 51 height 13
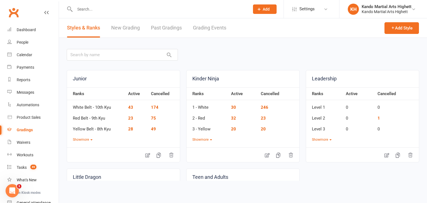
click at [205, 31] on link "Grading Events" at bounding box center [209, 27] width 33 height 19
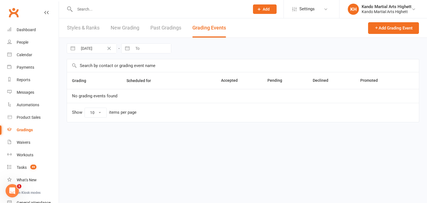
select select "100"
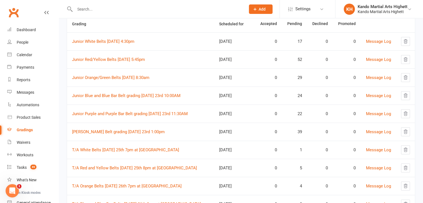
scroll to position [52, 0]
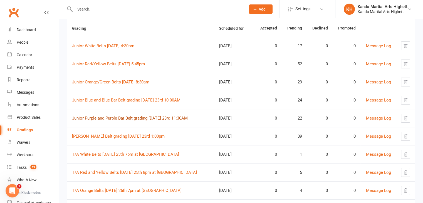
click at [127, 119] on link "Junior Purple and Purple Bar Belt grading [DATE] 23rd 11:30AM" at bounding box center [130, 118] width 116 height 5
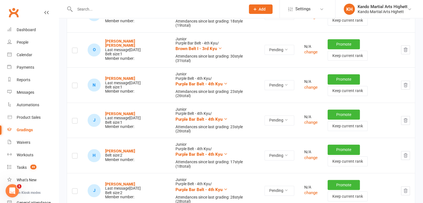
scroll to position [452, 0]
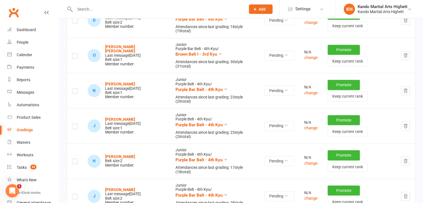
click at [75, 162] on label at bounding box center [75, 162] width 6 height 0
click at [75, 159] on input "checkbox" at bounding box center [75, 159] width 6 height 0
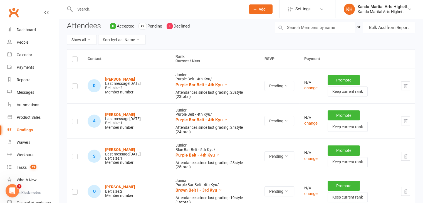
scroll to position [0, 0]
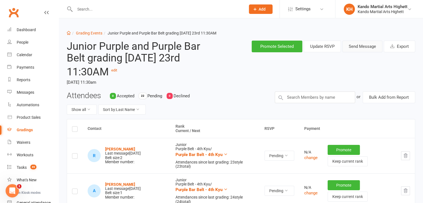
click at [354, 52] on button "Send Message" at bounding box center [362, 47] width 40 height 12
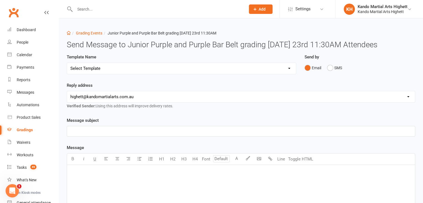
click at [260, 73] on select "Select Template [Email] Black Belt Grading Invitation [Email] Confirmation of S…" at bounding box center [181, 68] width 229 height 11
select select "4"
click at [67, 63] on select "Select Template [Email] Black Belt Grading Invitation [Email] Confirmation of S…" at bounding box center [181, 68] width 229 height 11
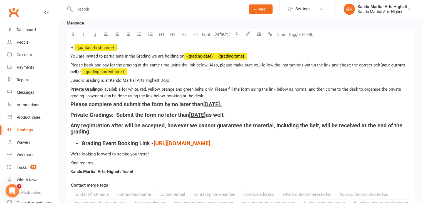
scroll to position [212, 0]
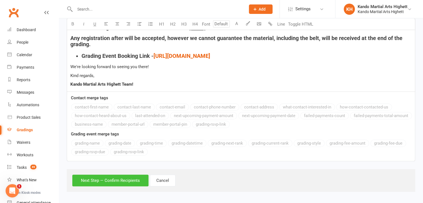
click at [110, 180] on button "Next Step — Confirm Recipients" at bounding box center [110, 181] width 76 height 12
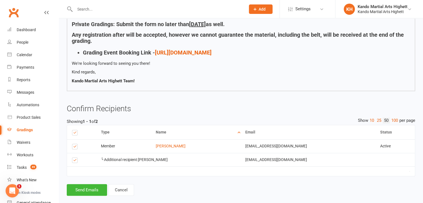
scroll to position [184, 0]
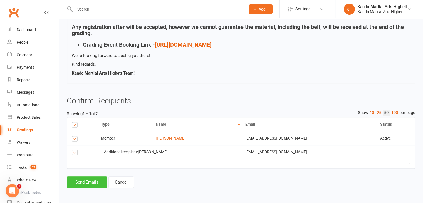
click at [82, 183] on button "Send Emails" at bounding box center [87, 182] width 40 height 12
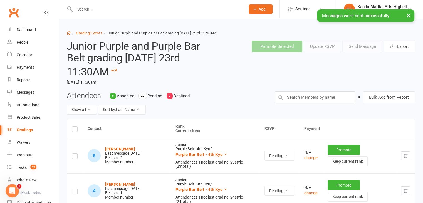
click at [92, 9] on div "× Messages were sent successfully" at bounding box center [208, 9] width 416 height 0
click at [407, 13] on link "KH Kando Martial Arts Highett Kando Martial Arts Highett" at bounding box center [379, 9] width 71 height 11
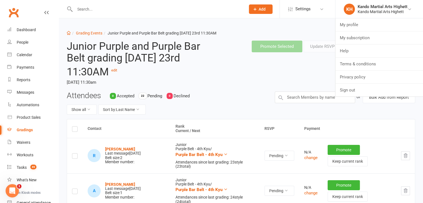
click at [167, 5] on input "text" at bounding box center [157, 9] width 169 height 8
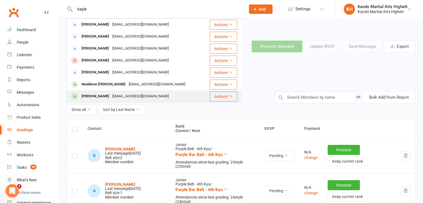
type input "hayle"
click at [95, 94] on div "[PERSON_NAME]" at bounding box center [95, 96] width 31 height 8
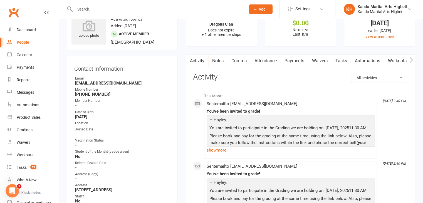
scroll to position [42, 0]
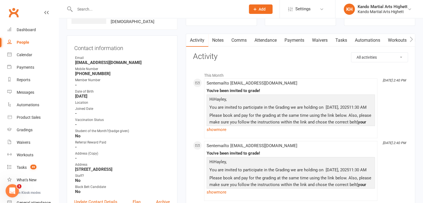
click at [261, 168] on p "You are invited to participate in the Grading we are holding on August 23, 2025…" at bounding box center [290, 171] width 165 height 8
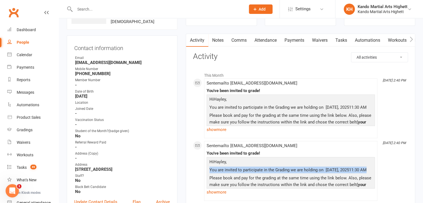
click at [261, 168] on p "You are invited to participate in the Grading we are holding on August 23, 2025…" at bounding box center [290, 171] width 165 height 8
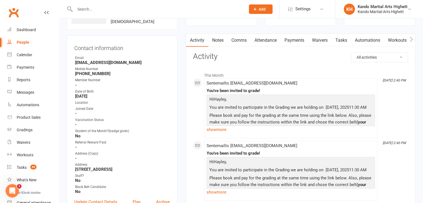
click at [251, 175] on p "You are invited to participate in the Grading we are holding on August 23, 2025…" at bounding box center [290, 171] width 165 height 8
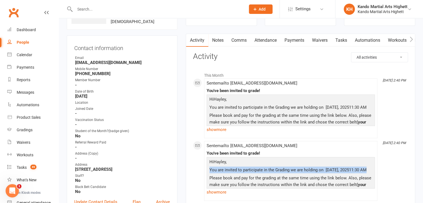
click at [251, 175] on p "You are invited to participate in the Grading we are holding on August 23, 2025…" at bounding box center [290, 171] width 165 height 8
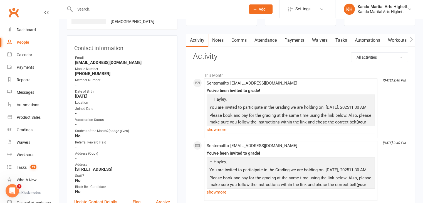
click at [251, 175] on p "You are invited to participate in the Grading we are holding on August 23, 2025…" at bounding box center [290, 171] width 165 height 8
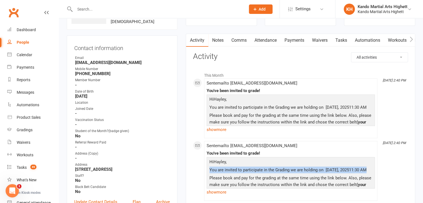
click at [251, 175] on p "You are invited to participate in the Grading we are holding on August 23, 2025…" at bounding box center [290, 171] width 165 height 8
click at [238, 175] on p "You are invited to participate in the Grading we are holding on August 23, 2025…" at bounding box center [290, 171] width 165 height 8
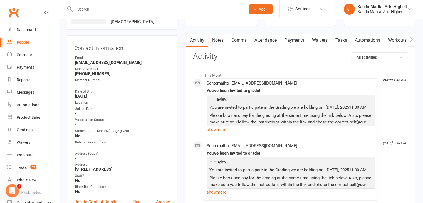
click at [238, 175] on p "You are invited to participate in the Grading we are holding on August 23, 2025…" at bounding box center [290, 171] width 165 height 8
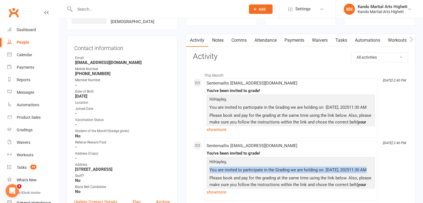
click at [238, 175] on p "You are invited to participate in the Grading we are holding on August 23, 2025…" at bounding box center [290, 171] width 165 height 8
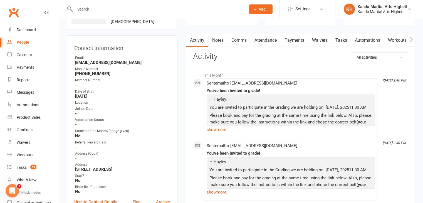
click at [288, 122] on span "Please book and pay for the grading at the same time using the link below. Also…" at bounding box center [290, 119] width 162 height 12
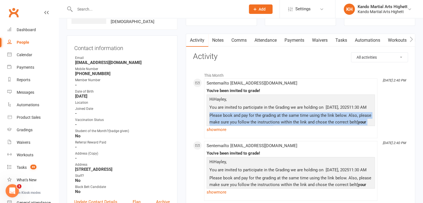
click at [288, 122] on span "Please book and pay for the grading at the same time using the link below. Also…" at bounding box center [290, 119] width 162 height 12
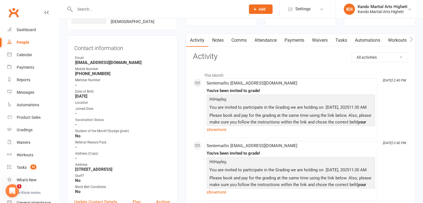
click at [278, 108] on p "You are invited to participate in the Grading we are holding on August 23, 2025…" at bounding box center [290, 108] width 165 height 8
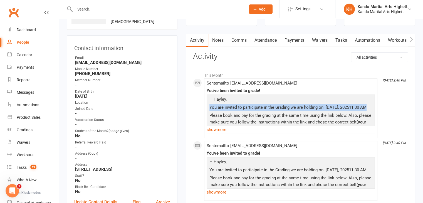
click at [278, 108] on p "You are invited to participate in the Grading we are holding on August 23, 2025…" at bounding box center [290, 108] width 165 height 8
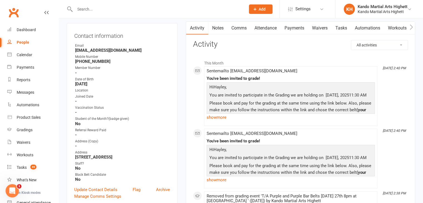
scroll to position [0, 0]
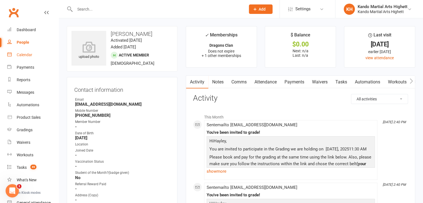
click at [43, 50] on link "Calendar" at bounding box center [32, 55] width 51 height 13
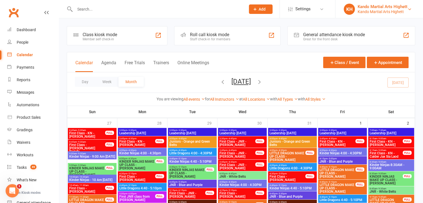
scroll to position [49, 0]
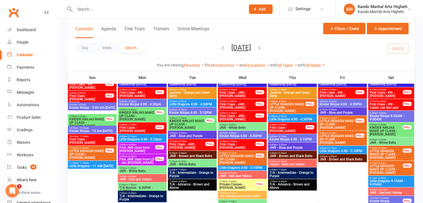
click at [108, 5] on div at bounding box center [154, 9] width 175 height 18
click at [87, 16] on div at bounding box center [154, 9] width 175 height 18
click at [86, 15] on div at bounding box center [154, 9] width 175 height 18
click at [81, 9] on input "text" at bounding box center [157, 9] width 169 height 8
click at [80, 9] on input "text" at bounding box center [157, 9] width 169 height 8
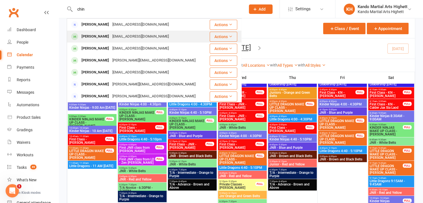
type input "chin"
click at [140, 31] on div "Samuel Chin yauchin2003@gmail.com" at bounding box center [138, 36] width 142 height 11
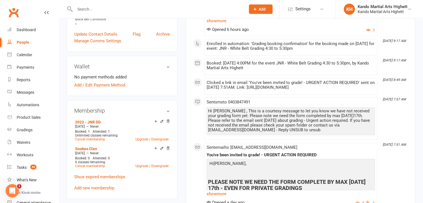
scroll to position [210, 0]
drag, startPoint x: 302, startPoint y: 163, endPoint x: 306, endPoint y: 171, distance: 9.6
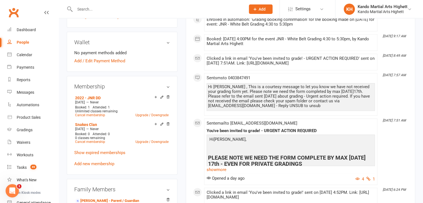
scroll to position [233, 0]
click at [301, 164] on span "PLEASE NOTE WE NEED THE FORM COMPLETE BY MAX SUNDAY 17th - EVEN FOR PRIVATE GRA…" at bounding box center [287, 161] width 158 height 13
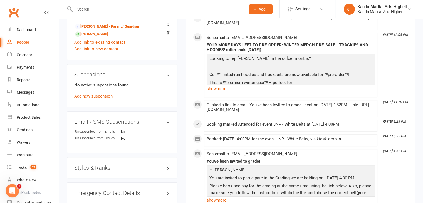
scroll to position [452, 0]
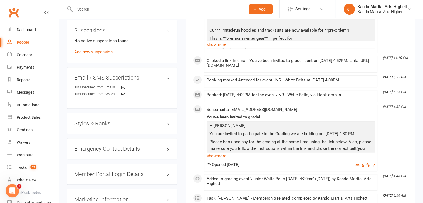
click at [304, 142] on span "Please book and pay for the grading at the same time using the link below. Also…" at bounding box center [290, 145] width 162 height 12
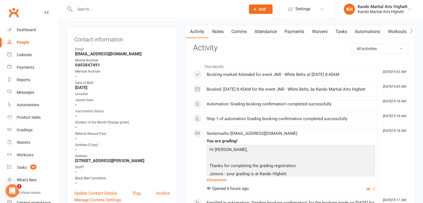
scroll to position [0, 0]
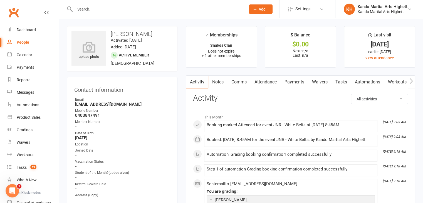
click at [92, 12] on input "text" at bounding box center [157, 9] width 169 height 8
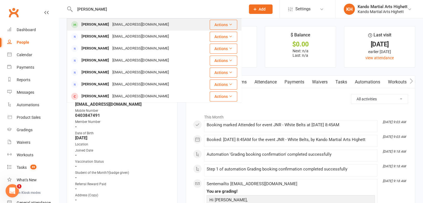
type input "hayley ong"
click at [112, 23] on div "[EMAIL_ADDRESS][DOMAIN_NAME]" at bounding box center [141, 25] width 60 height 8
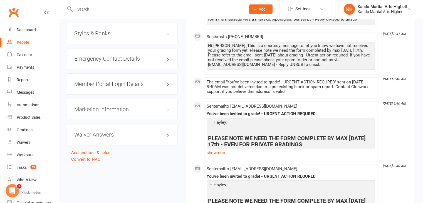
scroll to position [535, 0]
drag, startPoint x: 295, startPoint y: 131, endPoint x: 323, endPoint y: 130, distance: 27.8
click at [323, 130] on p at bounding box center [290, 131] width 165 height 8
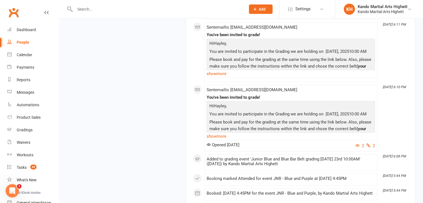
scroll to position [1256, 0]
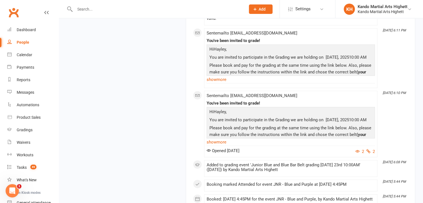
click at [259, 117] on p "You are invited to participate in the Grading we are holding on [DATE], 202510:…" at bounding box center [290, 121] width 165 height 8
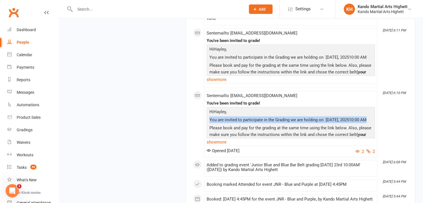
click at [259, 117] on p "You are invited to participate in the Grading we are holding on [DATE], 202510:…" at bounding box center [290, 121] width 165 height 8
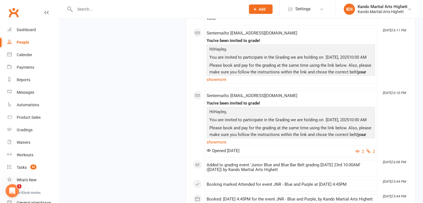
click at [285, 125] on p "You are invited to participate in the Grading we are holding on [DATE], 202510:…" at bounding box center [290, 121] width 165 height 8
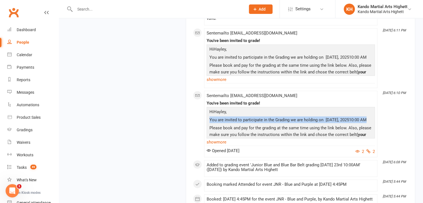
click at [285, 125] on p "You are invited to participate in the Grading we are holding on [DATE], 202510:…" at bounding box center [290, 121] width 165 height 8
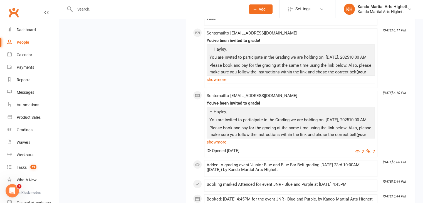
click at [285, 125] on p "You are invited to participate in the Grading we are holding on [DATE], 202510:…" at bounding box center [290, 121] width 165 height 8
click at [257, 117] on p "You are invited to participate in the Grading we are holding on [DATE], 202510:…" at bounding box center [290, 121] width 165 height 8
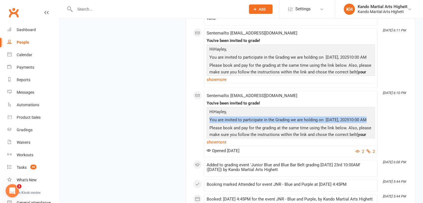
click at [257, 117] on p "You are invited to participate in the Grading we are holding on [DATE], 202510:…" at bounding box center [290, 121] width 165 height 8
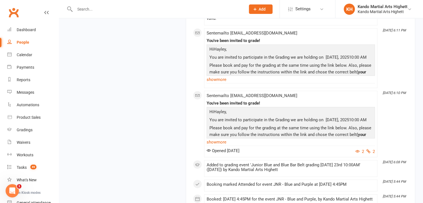
click at [259, 128] on span "Please book and pay for the grading at the same time using the link below. Also…" at bounding box center [290, 131] width 162 height 12
click at [259, 125] on p "You are invited to participate in the Grading we are holding on [DATE], 202510:…" at bounding box center [290, 121] width 165 height 8
click at [262, 129] on span "Please book and pay for the grading at the same time using the link below. Also…" at bounding box center [290, 131] width 162 height 12
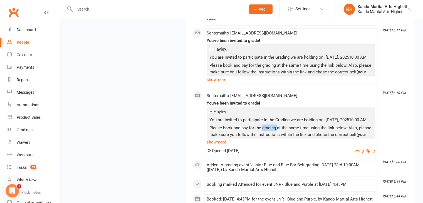
click at [262, 129] on span "Please book and pay for the grading at the same time using the link below. Also…" at bounding box center [290, 131] width 162 height 12
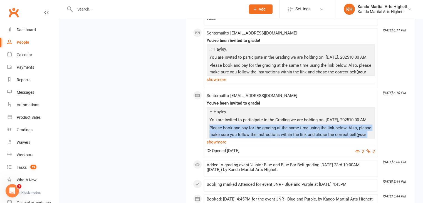
click at [262, 129] on span "Please book and pay for the grading at the same time using the link below. Also…" at bounding box center [290, 131] width 162 height 12
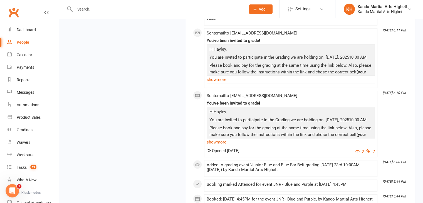
click at [265, 148] on div "Opened 4 days ago 2 2" at bounding box center [291, 151] width 168 height 7
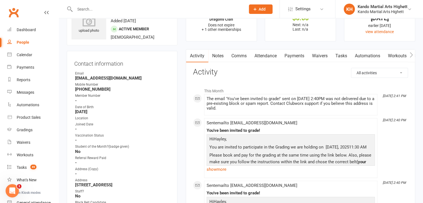
scroll to position [0, 0]
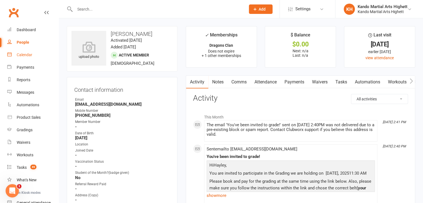
click at [36, 56] on link "Calendar" at bounding box center [32, 55] width 51 height 13
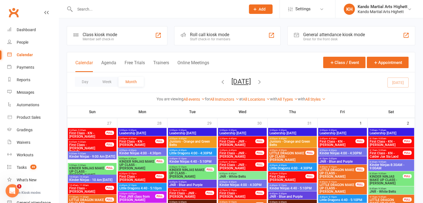
click at [127, 7] on input "text" at bounding box center [157, 9] width 169 height 8
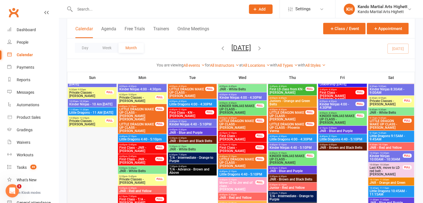
scroll to position [263, 0]
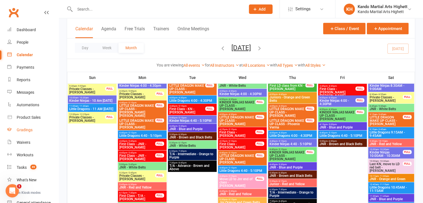
click at [33, 128] on link "Gradings" at bounding box center [32, 130] width 51 height 13
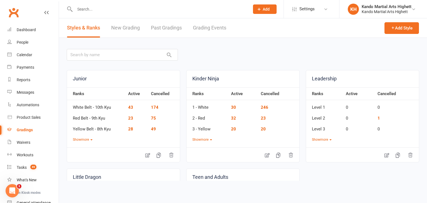
click at [204, 25] on link "Grading Events" at bounding box center [209, 27] width 33 height 19
select select "100"
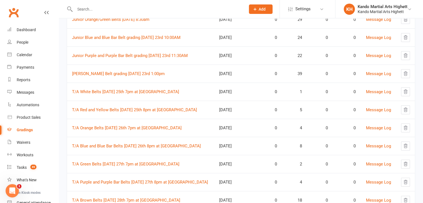
scroll to position [114, 0]
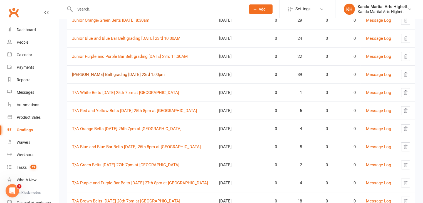
click at [115, 74] on link "[PERSON_NAME] Belt grading [DATE] 23rd 1:00pm" at bounding box center [118, 74] width 93 height 5
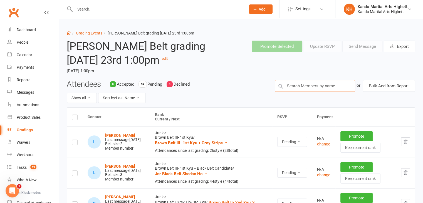
click at [328, 89] on input "text" at bounding box center [315, 86] width 80 height 12
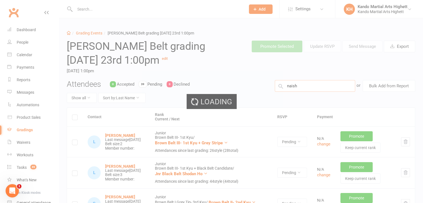
type input "naisha"
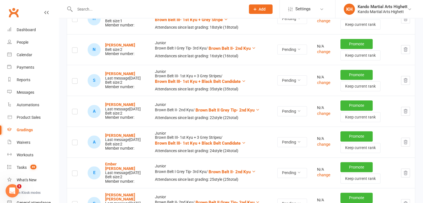
scroll to position [493, 0]
click at [115, 43] on strong "[PERSON_NAME]" at bounding box center [120, 45] width 30 height 4
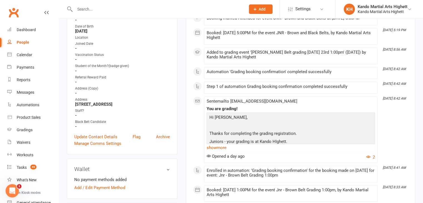
scroll to position [105, 0]
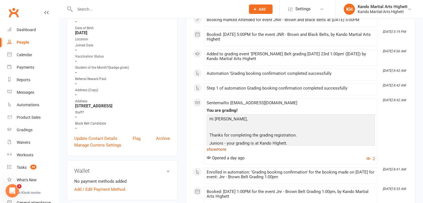
click at [219, 145] on link "show more" at bounding box center [291, 149] width 168 height 8
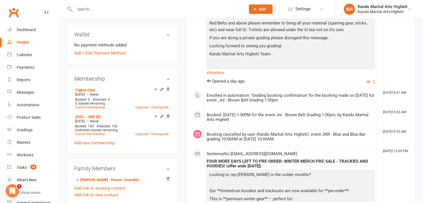
scroll to position [241, 0]
click at [275, 134] on div "Booking cancelled by user (Kando Martial Arts Highett): event JNR - Blue and Bl…" at bounding box center [291, 136] width 168 height 9
